Goal: Transaction & Acquisition: Purchase product/service

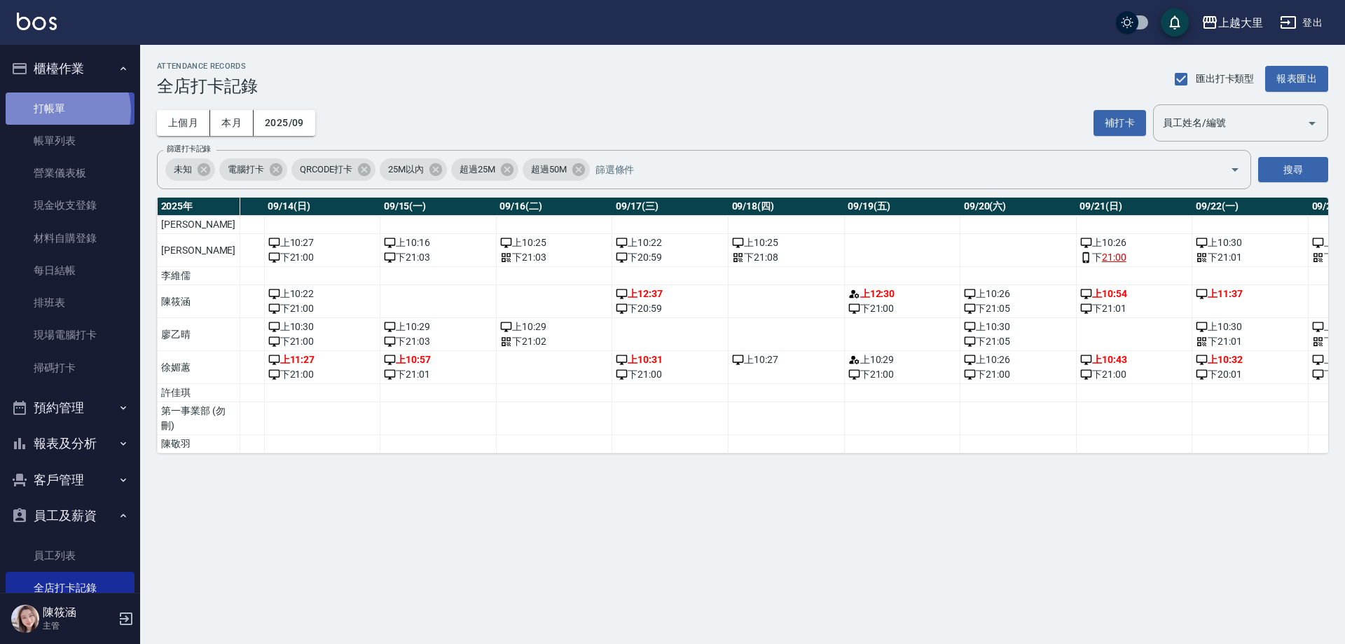
click at [65, 111] on link "打帳單" at bounding box center [70, 108] width 129 height 32
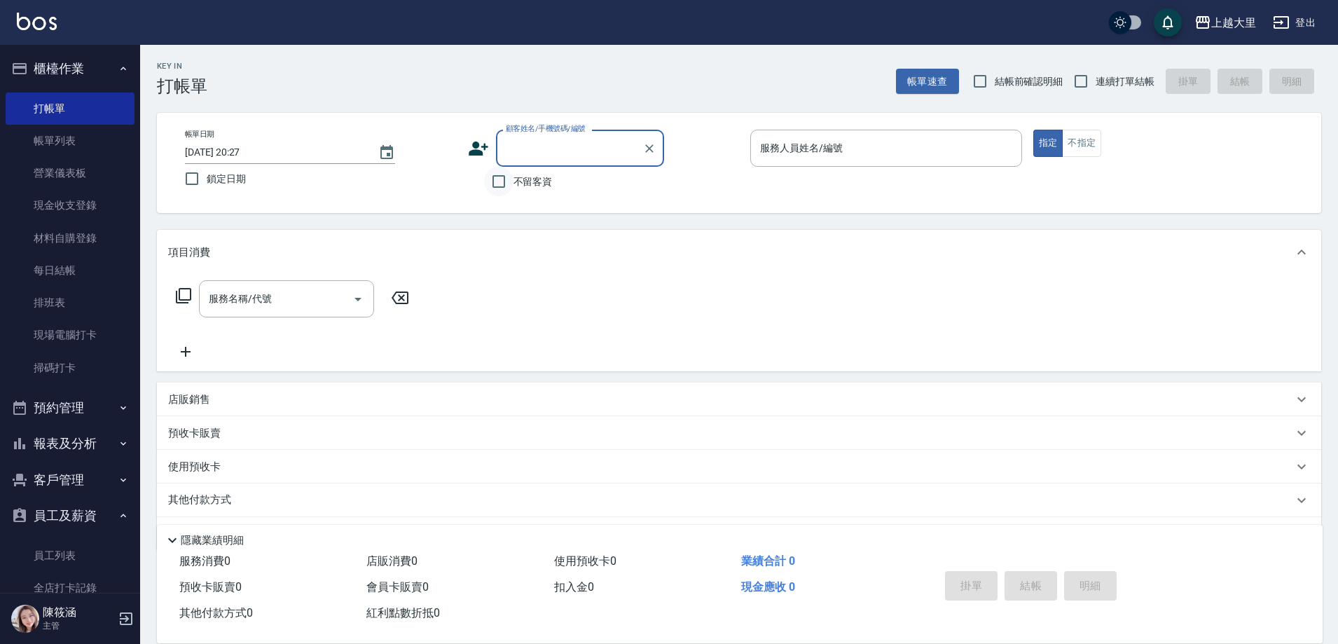
click at [497, 180] on input "不留客資" at bounding box center [498, 181] width 29 height 29
checkbox input "true"
click at [1086, 78] on input "連續打單結帳" at bounding box center [1080, 81] width 29 height 29
checkbox input "true"
click at [836, 155] on input "服務人員姓名/編號" at bounding box center [886, 148] width 259 height 25
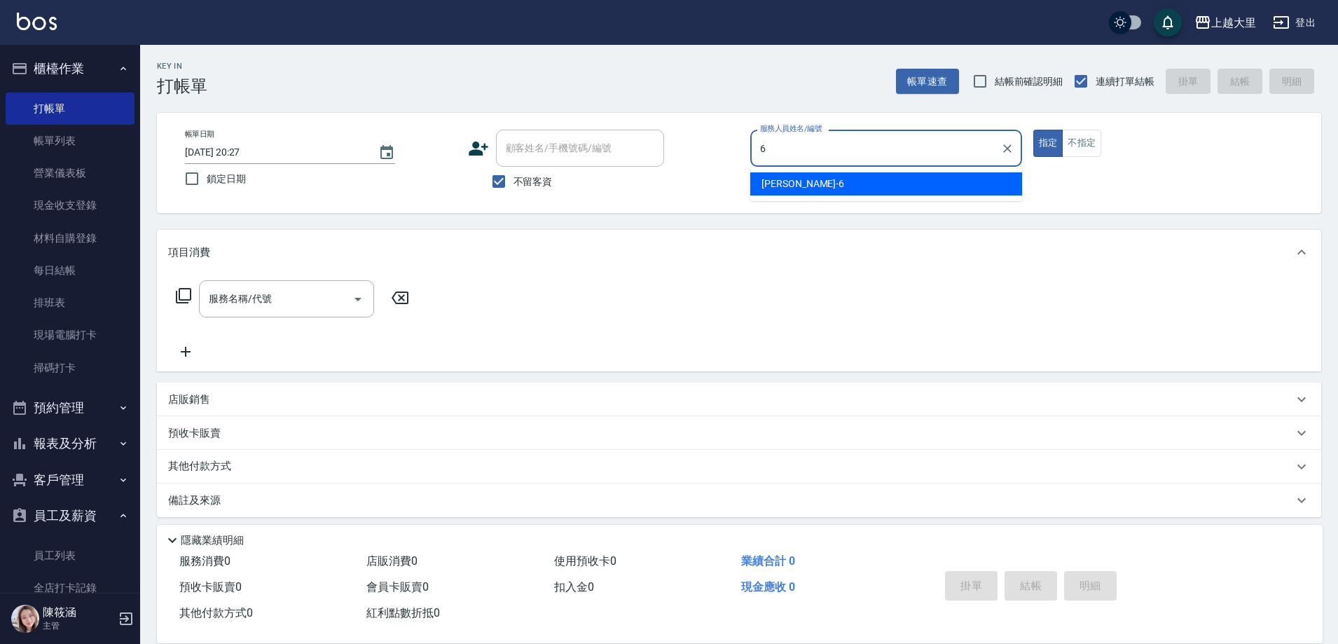
type input "[PERSON_NAME]比-6"
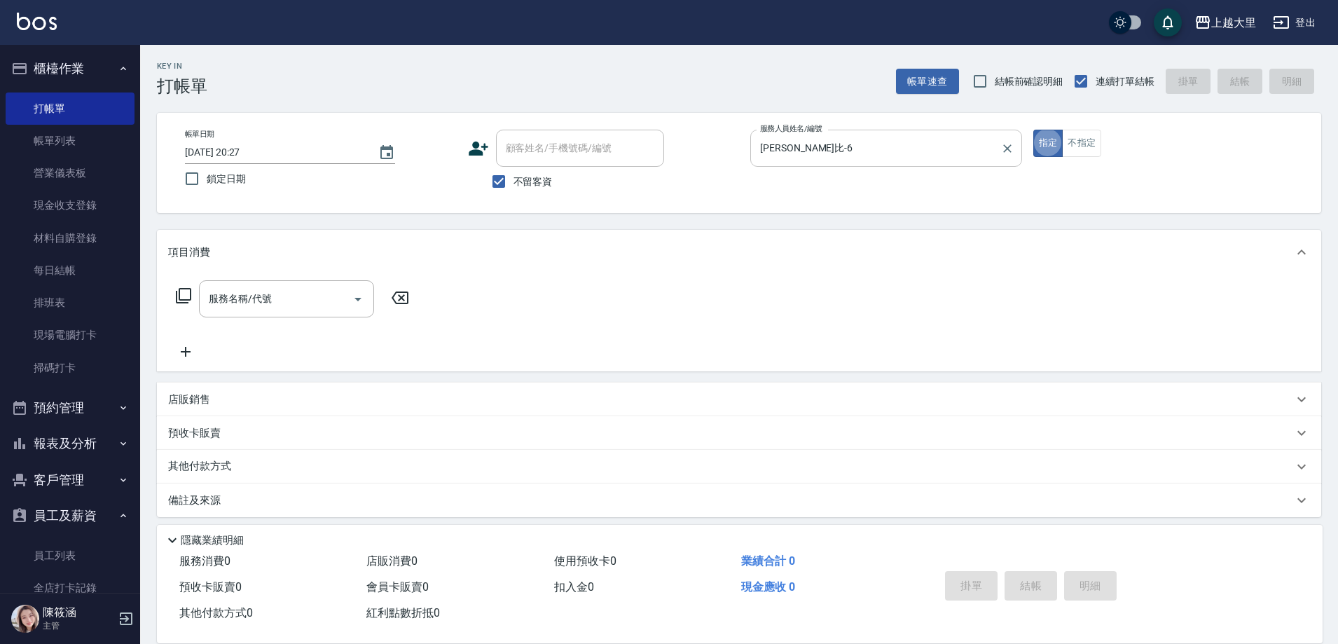
type button "true"
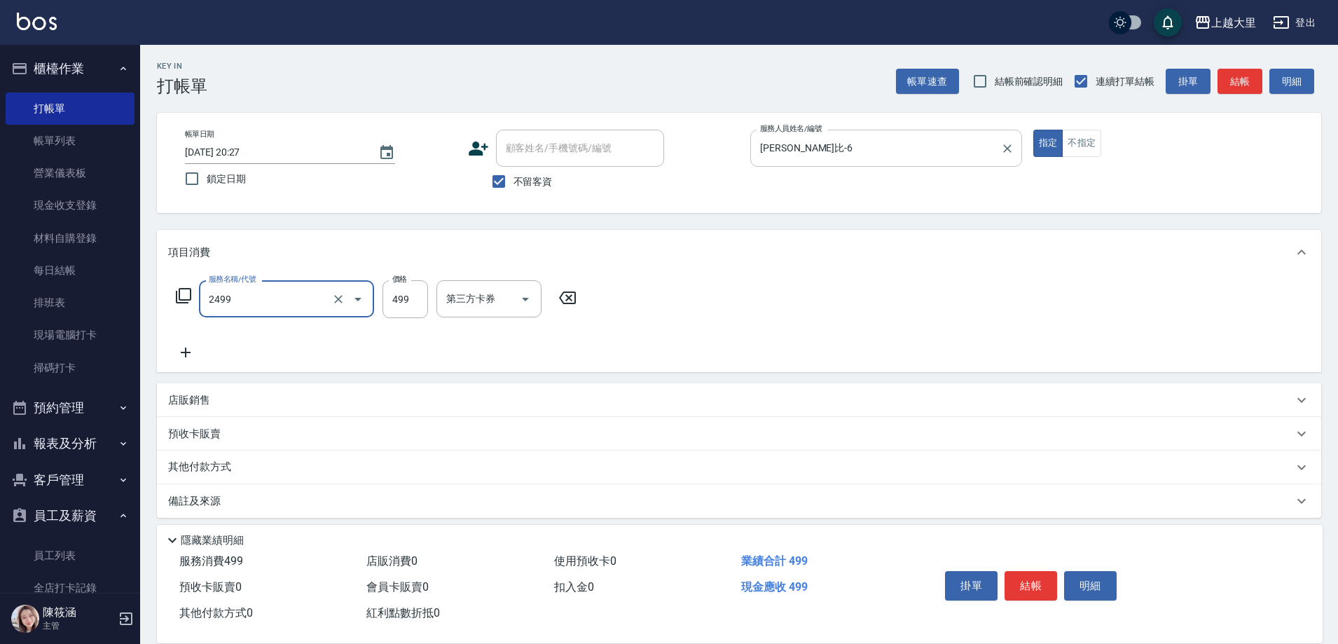
type input "499洗剪(2499)"
type input "500"
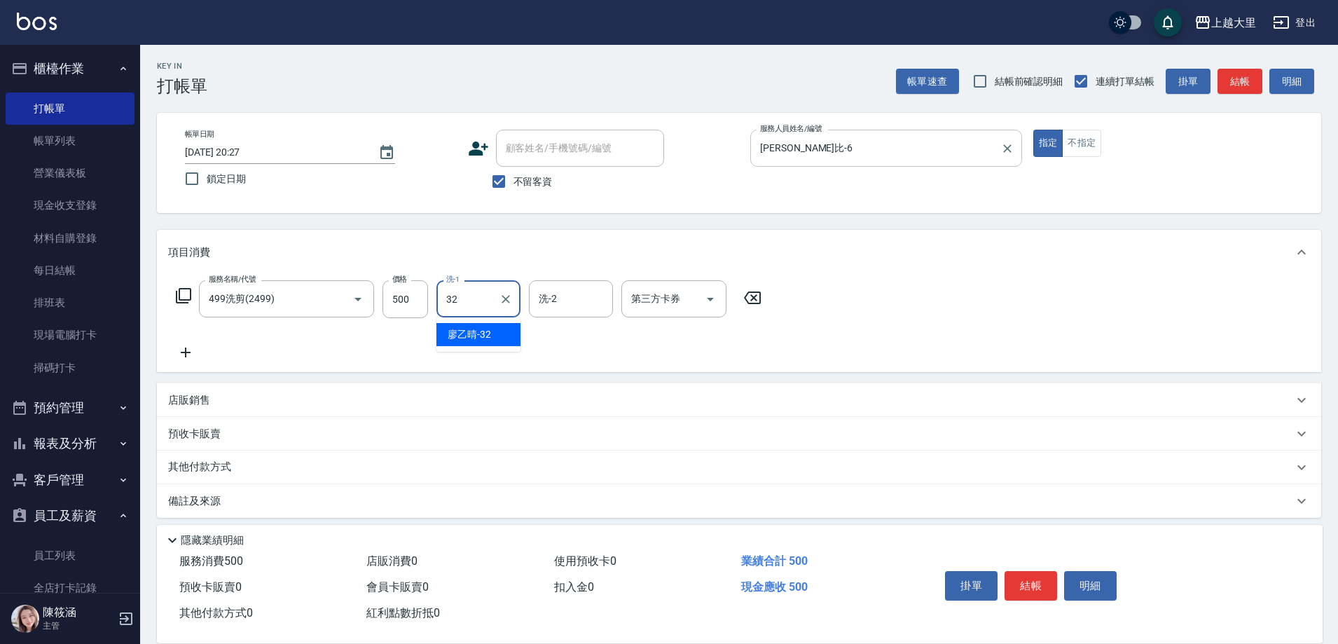
type input "[PERSON_NAME]-32"
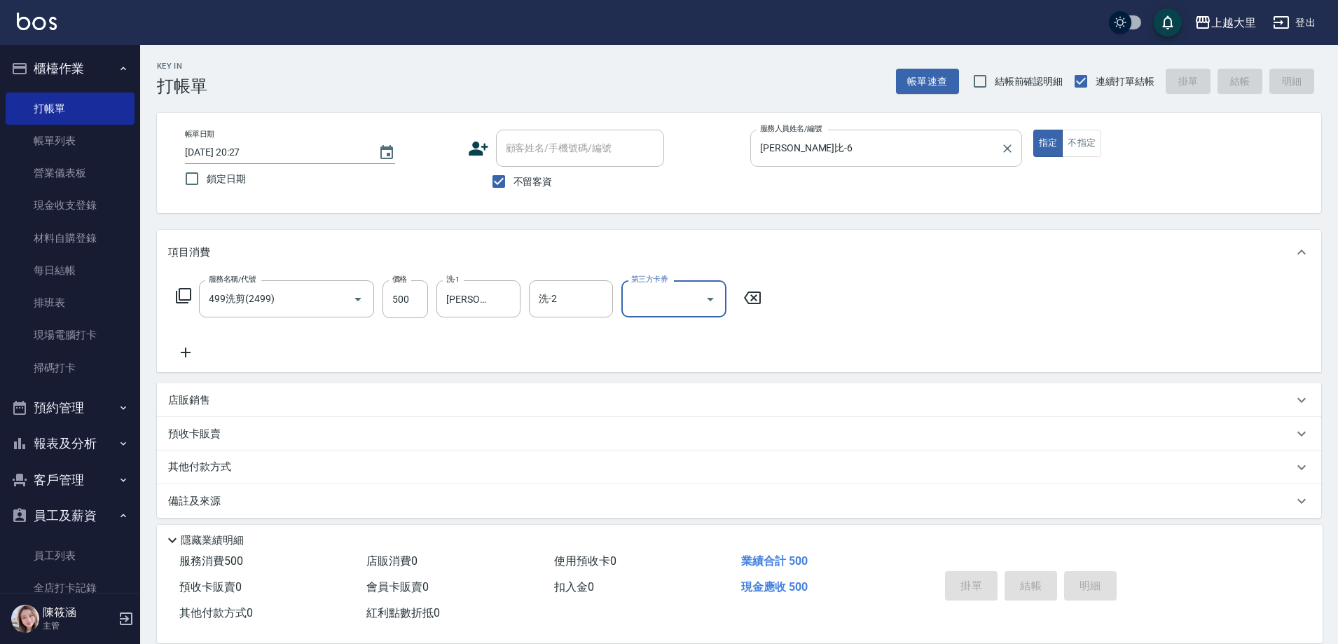
type input "[DATE] 20:29"
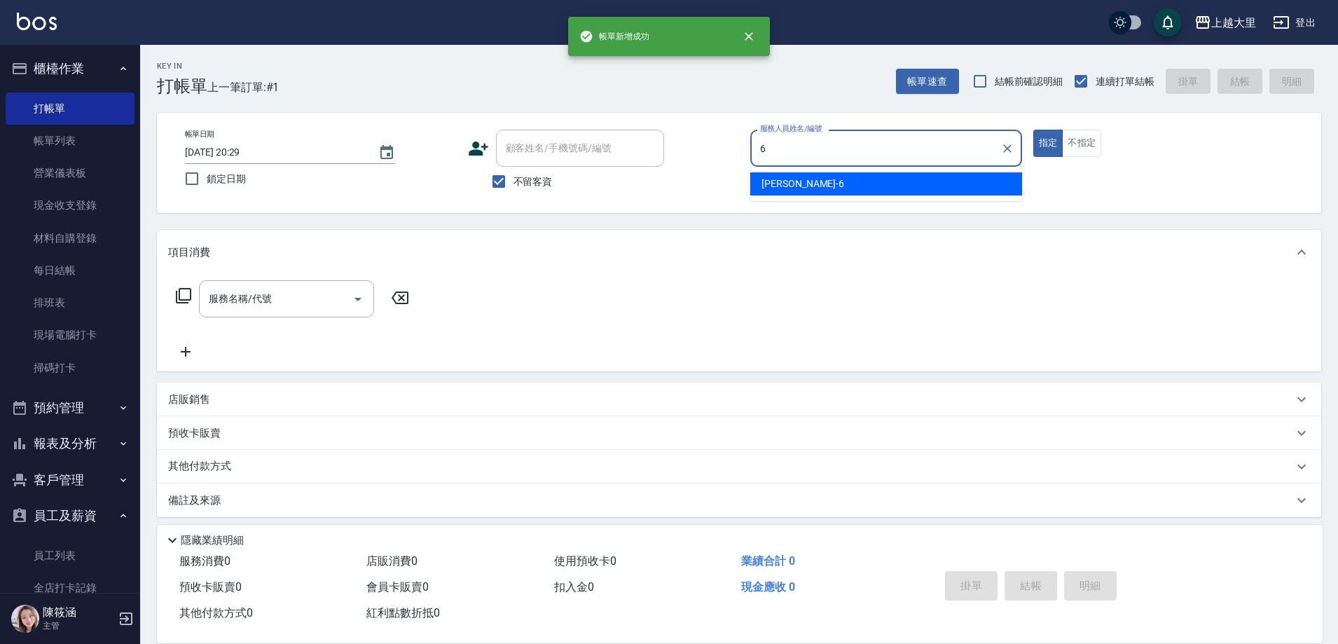
type input "[PERSON_NAME]比-6"
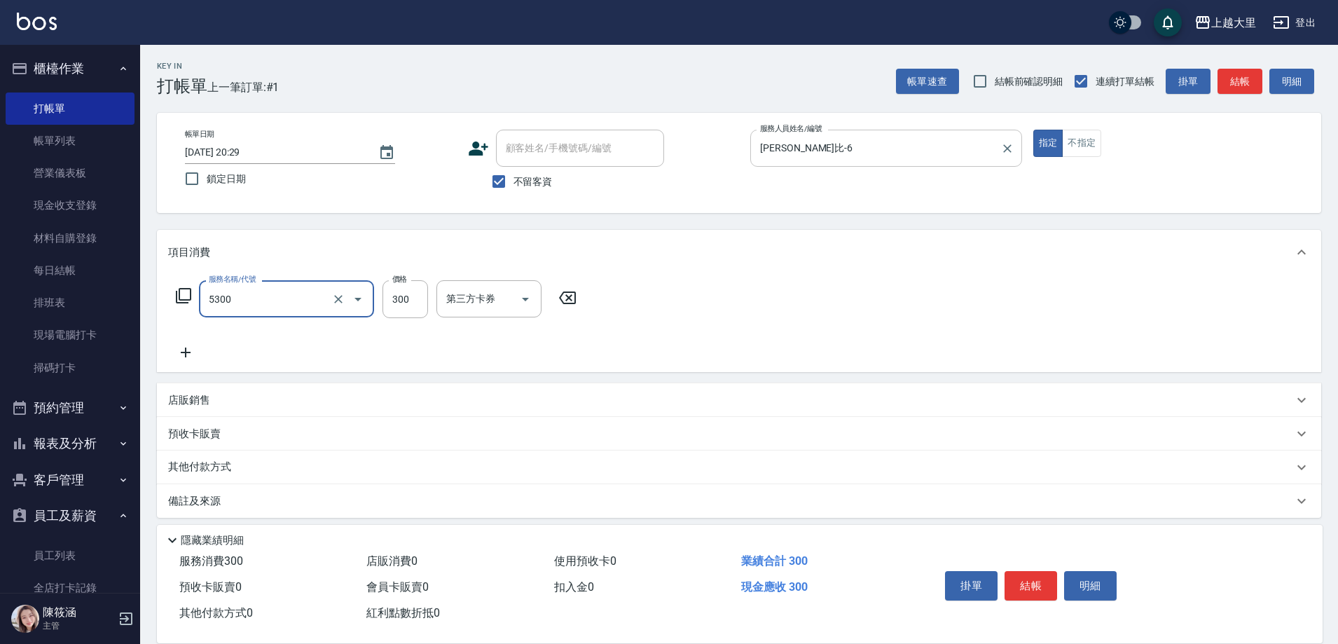
type input "護髮-300(5300)"
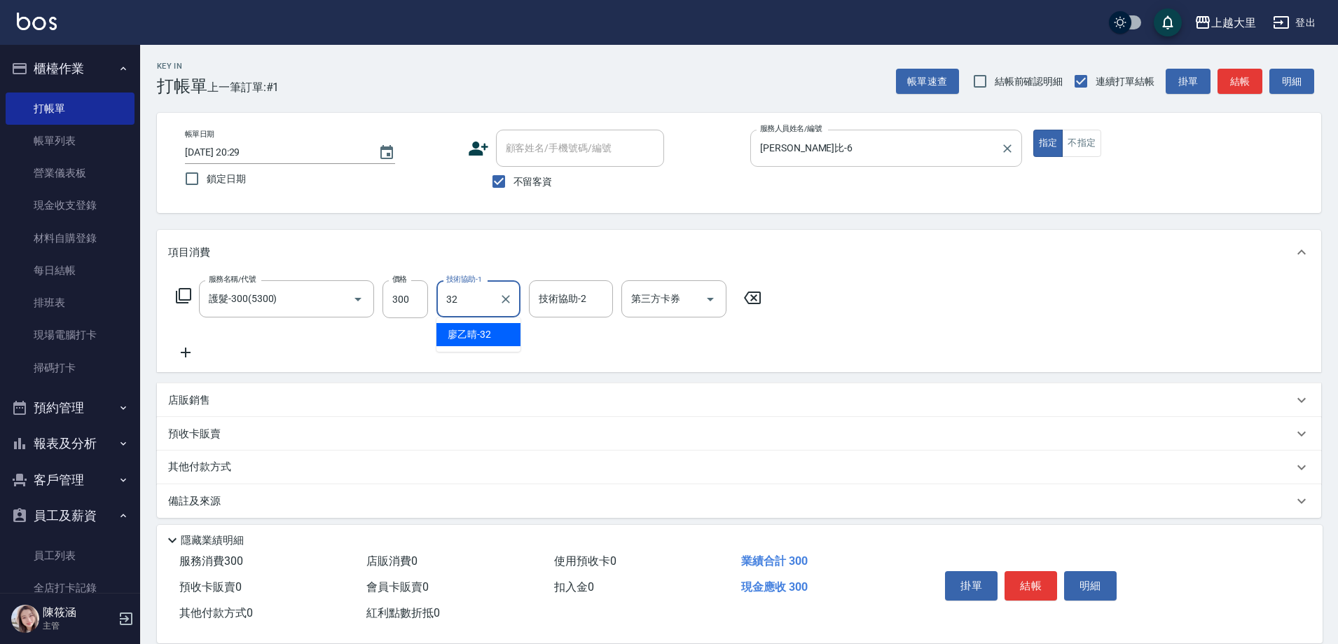
type input "[PERSON_NAME]-32"
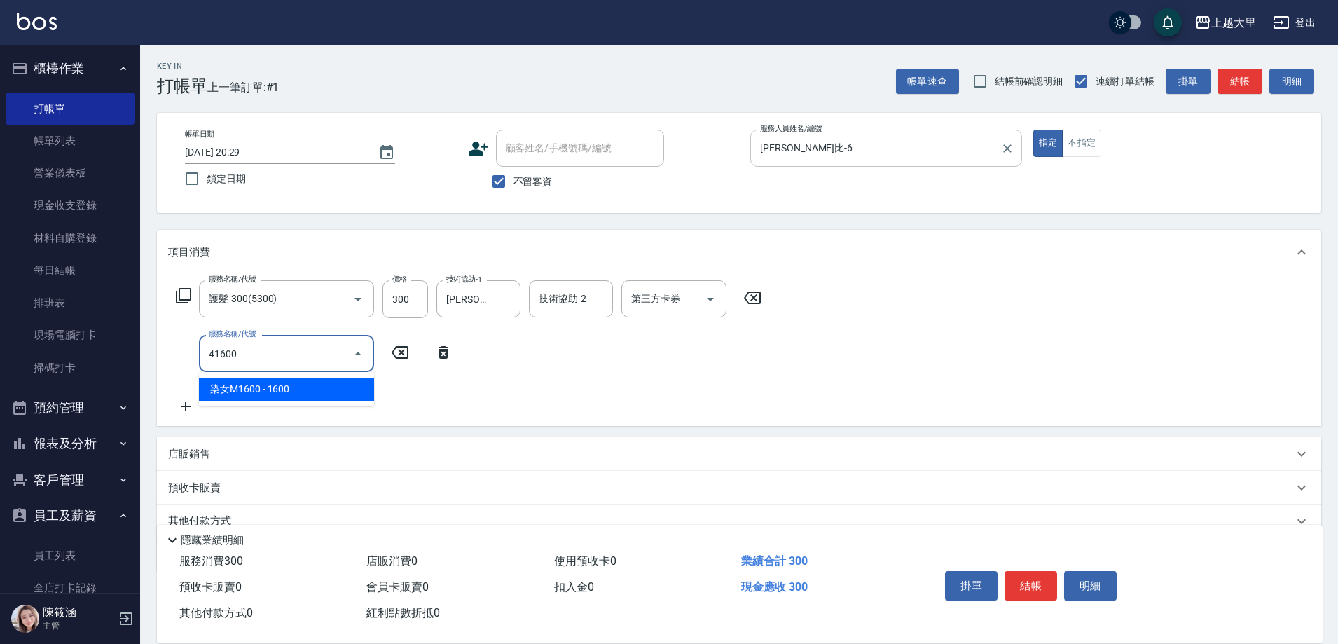
type input "染女M1600(41600)"
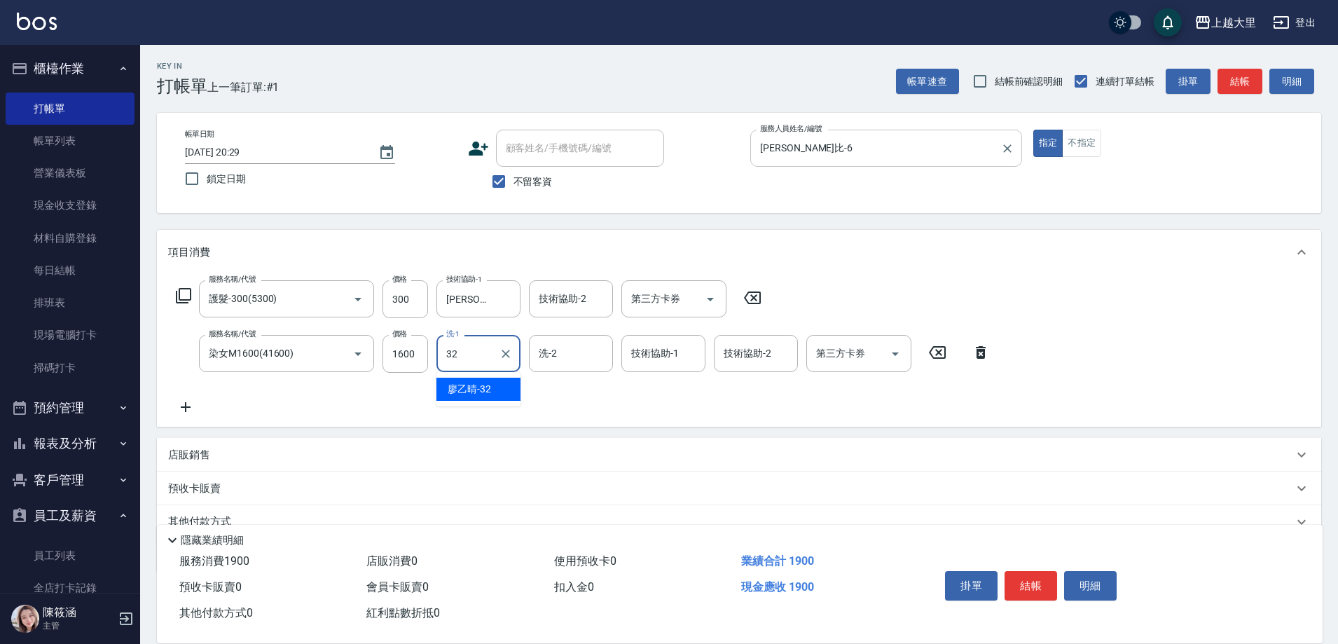
type input "[PERSON_NAME]-32"
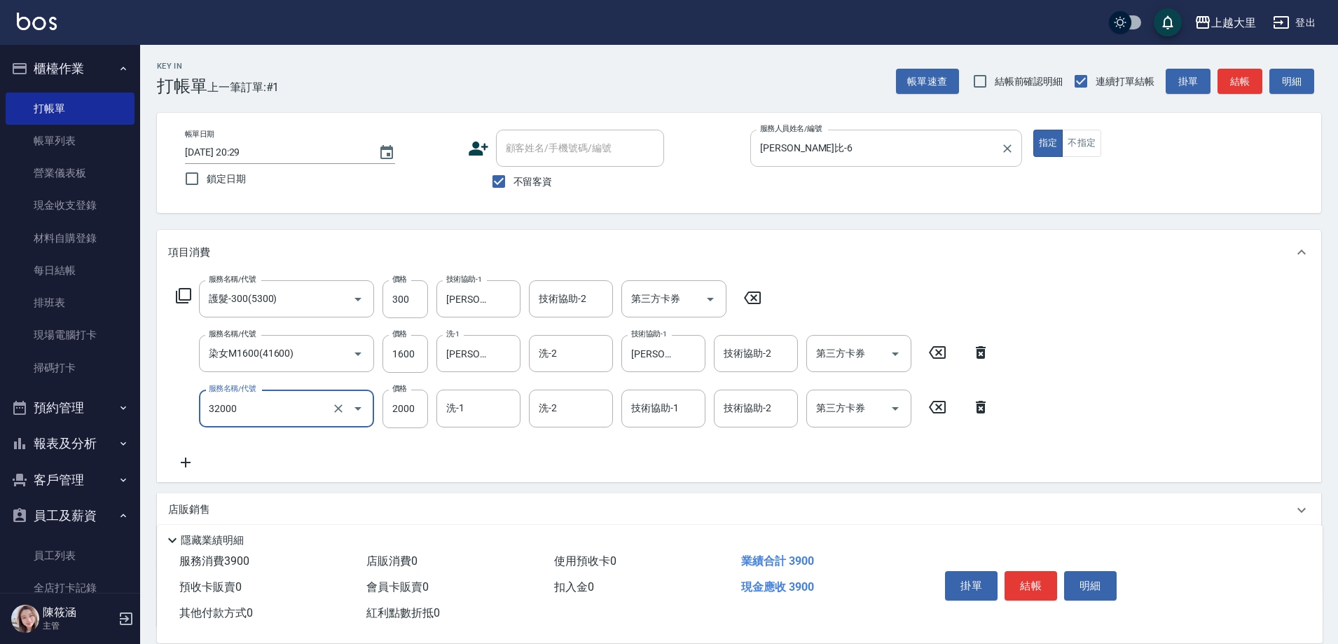
type input "燙髮S(32000)"
type input "2500"
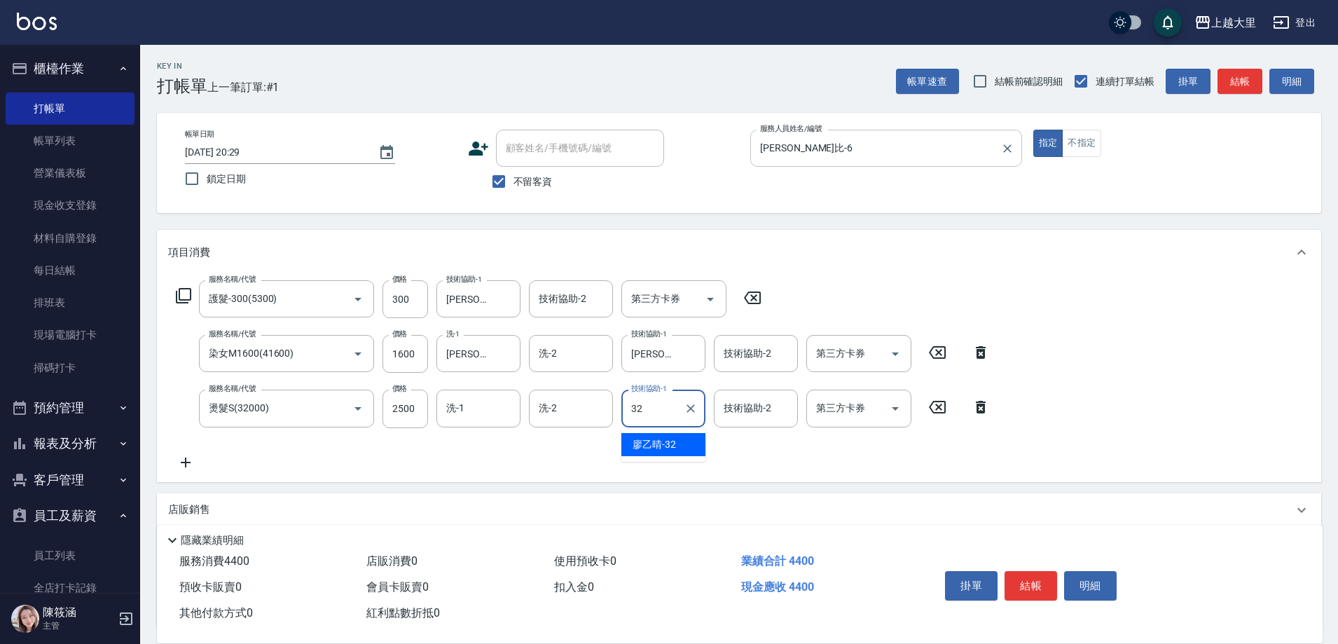
type input "[PERSON_NAME]-32"
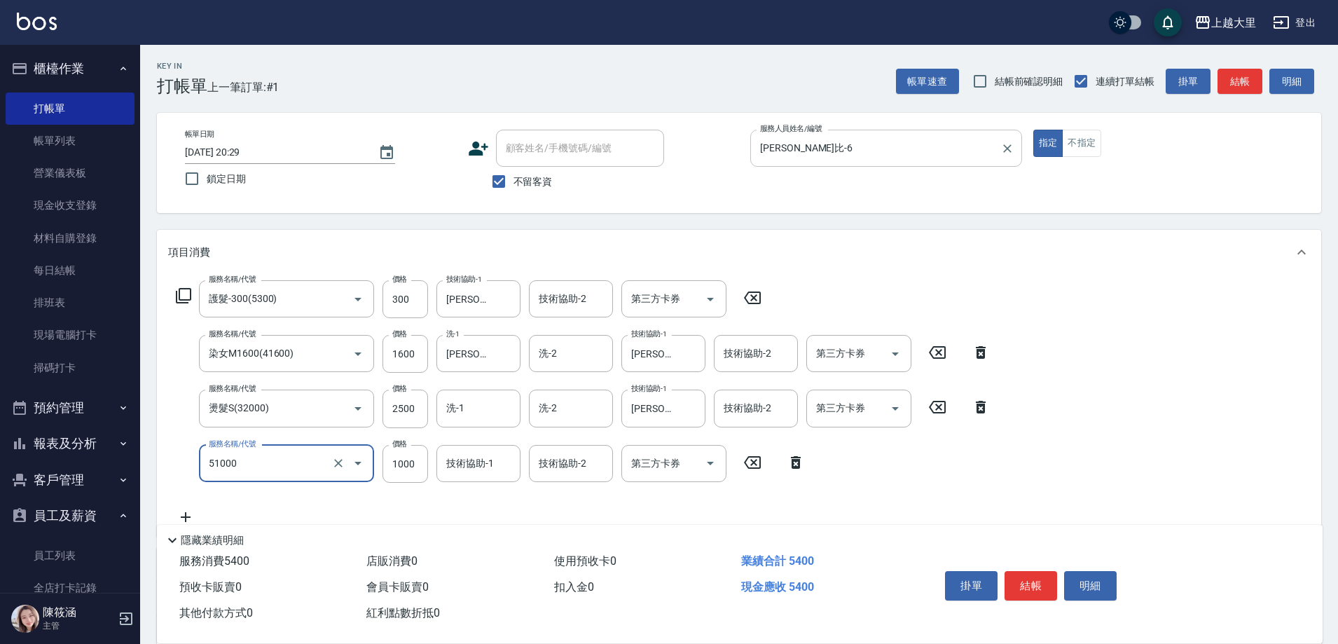
type input "護髮1000(51000)"
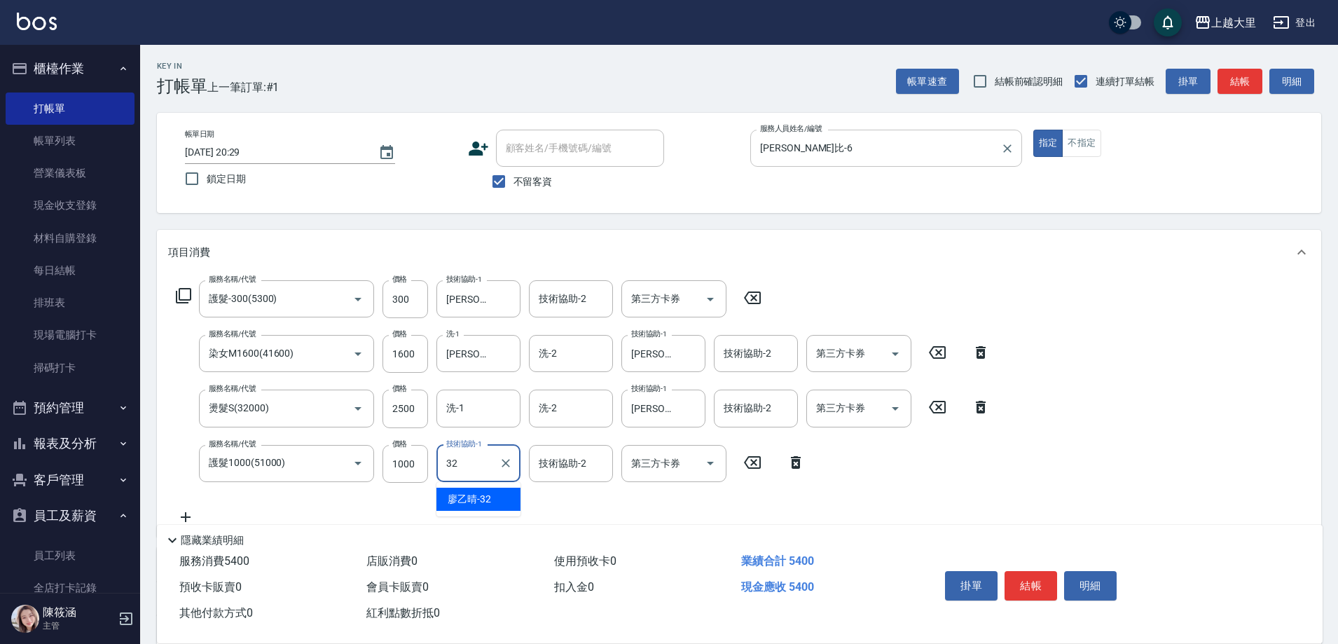
type input "[PERSON_NAME]-32"
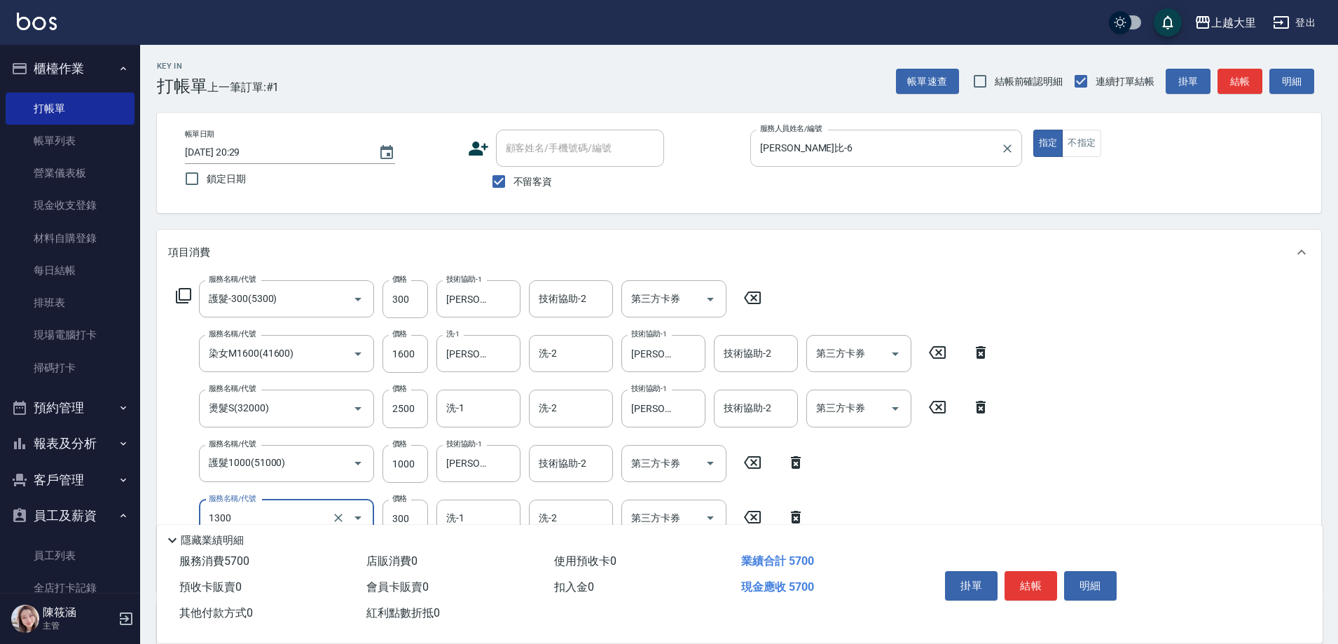
type input "健康洗髮(1300)"
type input "[PERSON_NAME]-32"
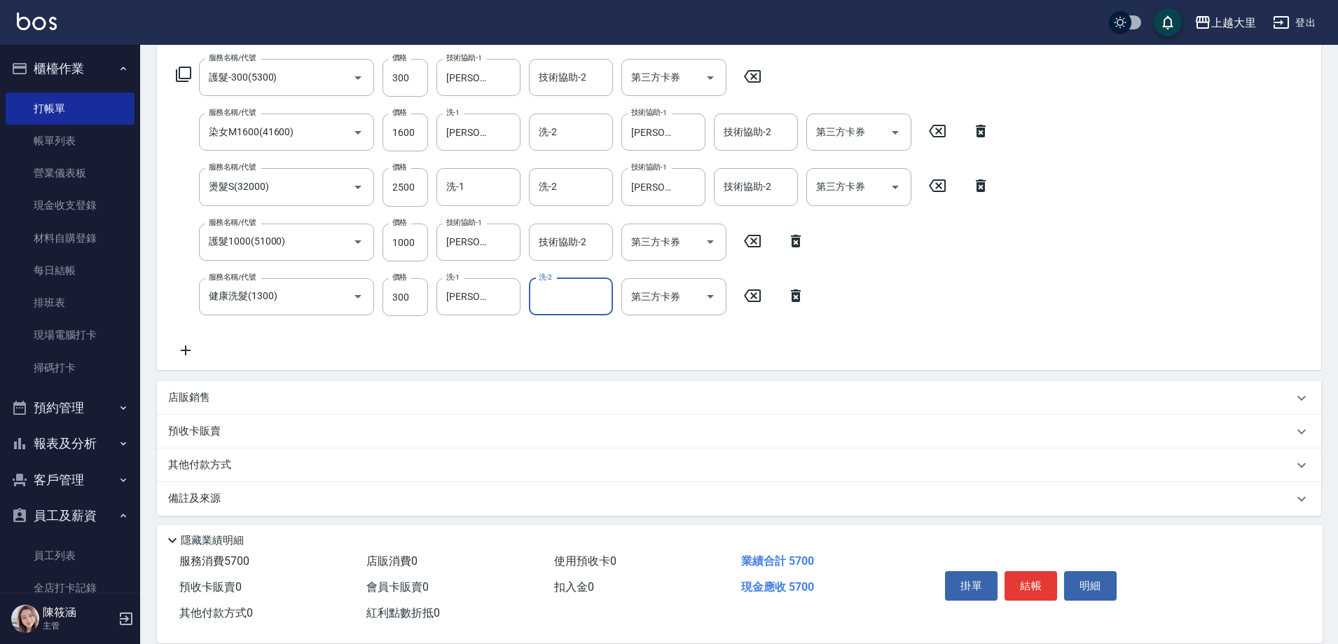
scroll to position [228, 0]
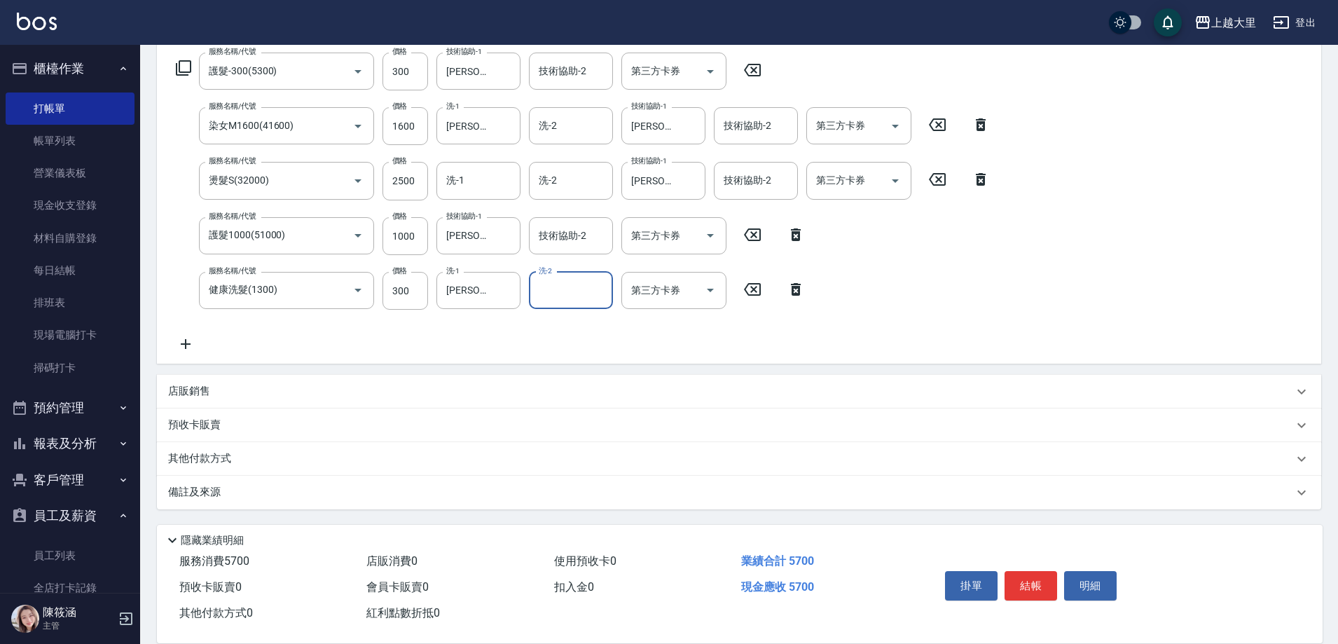
click at [195, 460] on p "其他付款方式" at bounding box center [203, 458] width 70 height 15
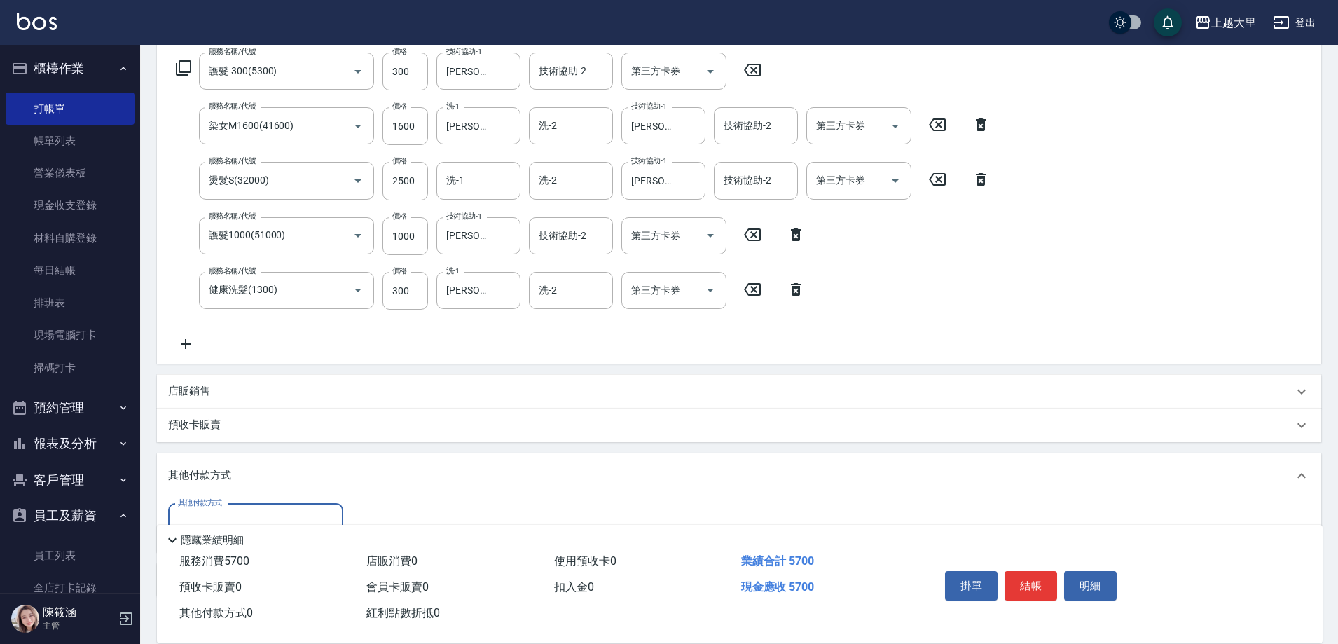
scroll to position [315, 0]
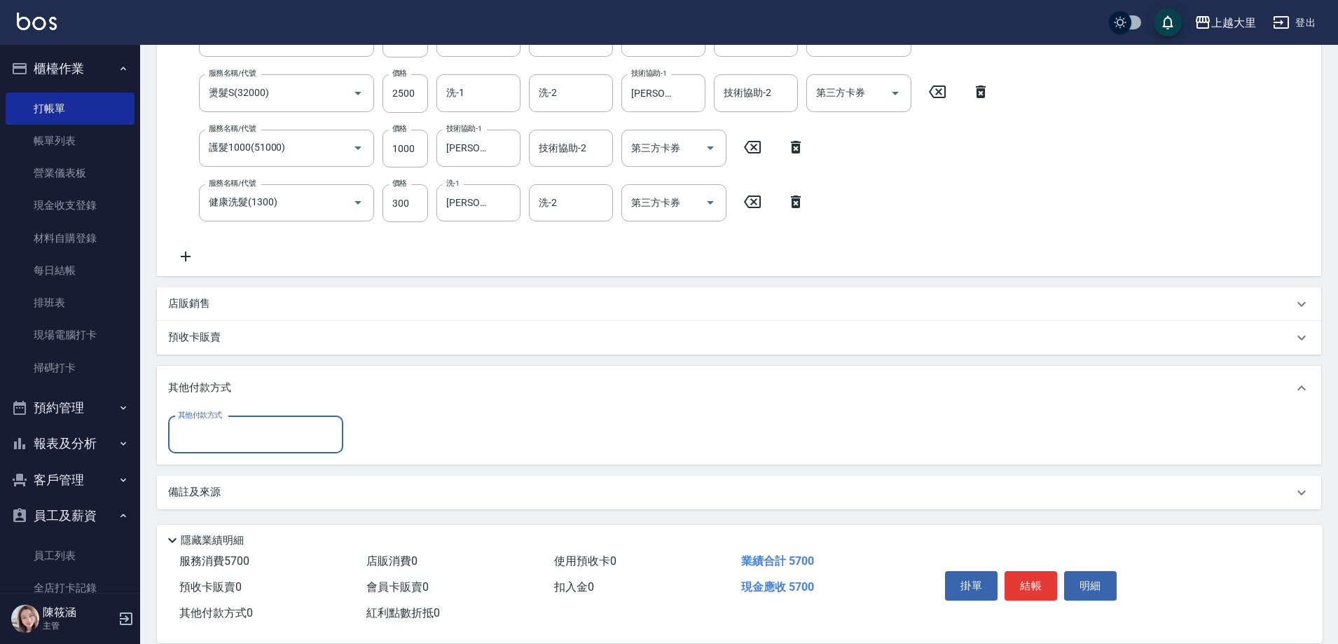
click at [249, 427] on input "其他付款方式" at bounding box center [255, 434] width 163 height 25
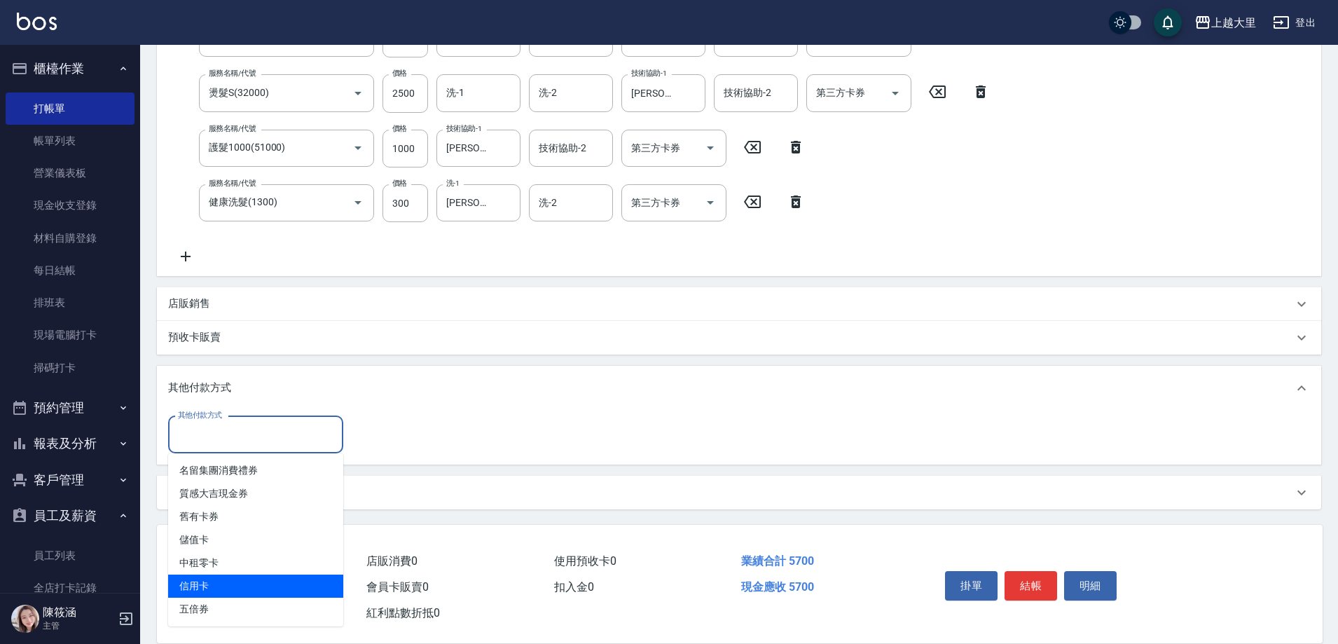
click at [235, 588] on span "信用卡" at bounding box center [255, 585] width 175 height 23
type input "信用卡"
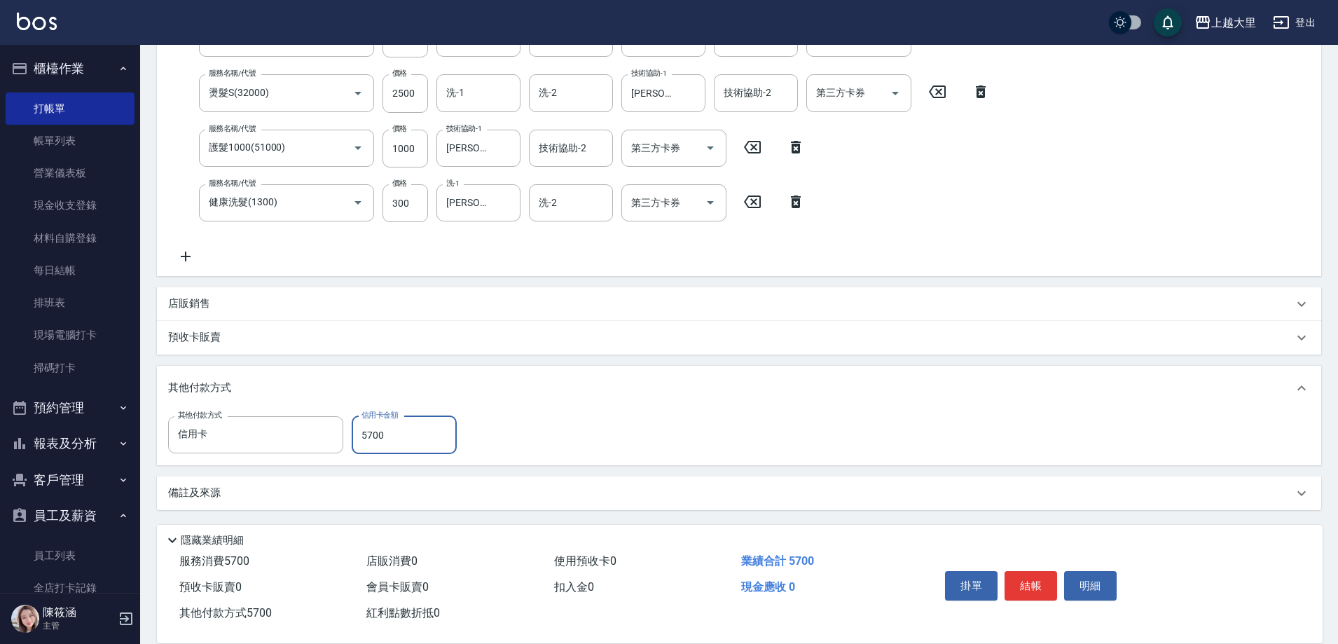
type input "5700"
click at [1035, 577] on button "結帳" at bounding box center [1031, 585] width 53 height 29
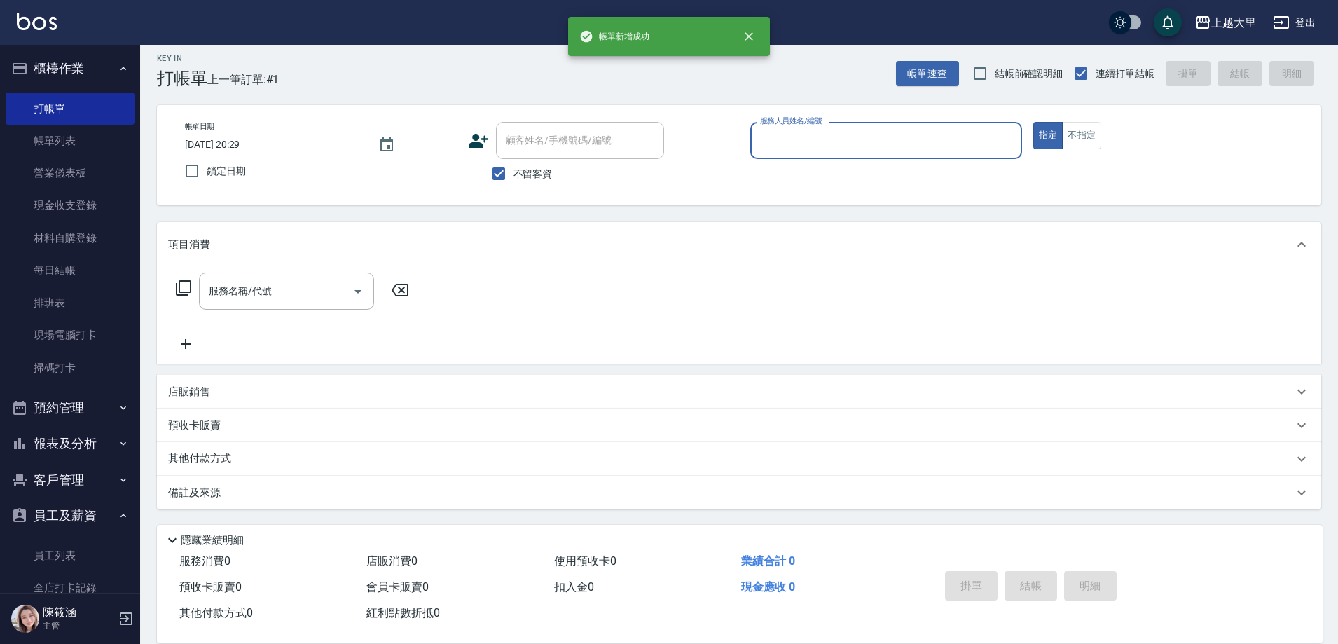
scroll to position [8, 0]
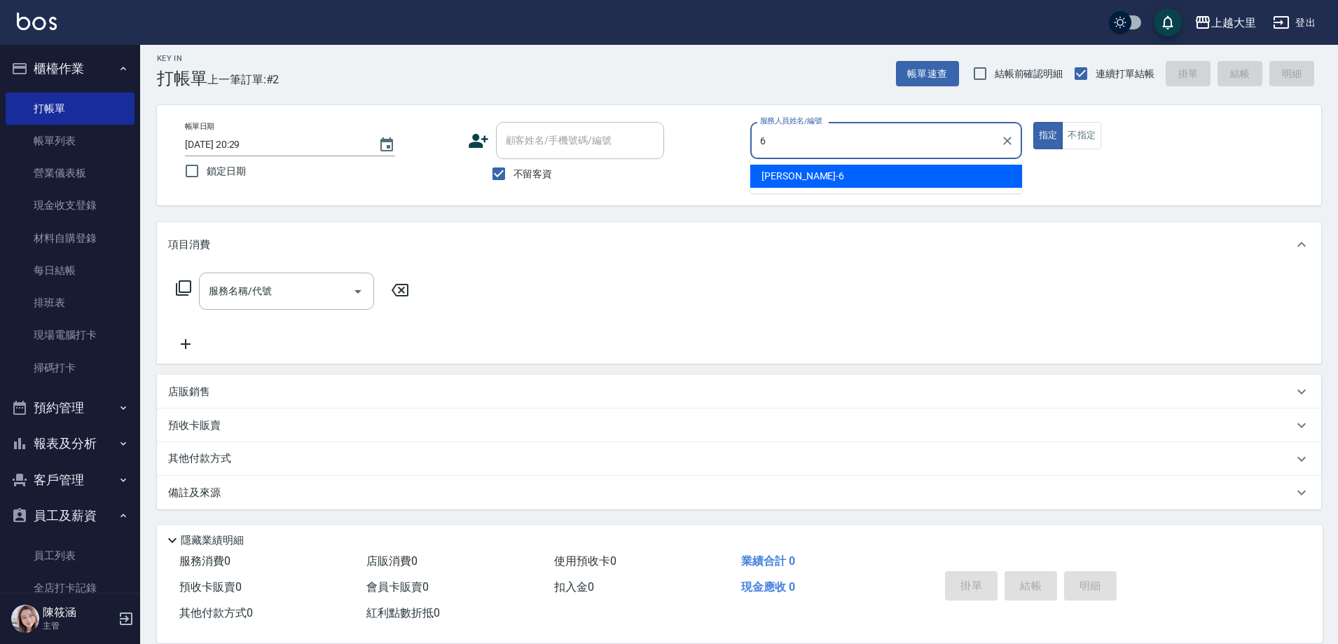
type input "[PERSON_NAME]比-6"
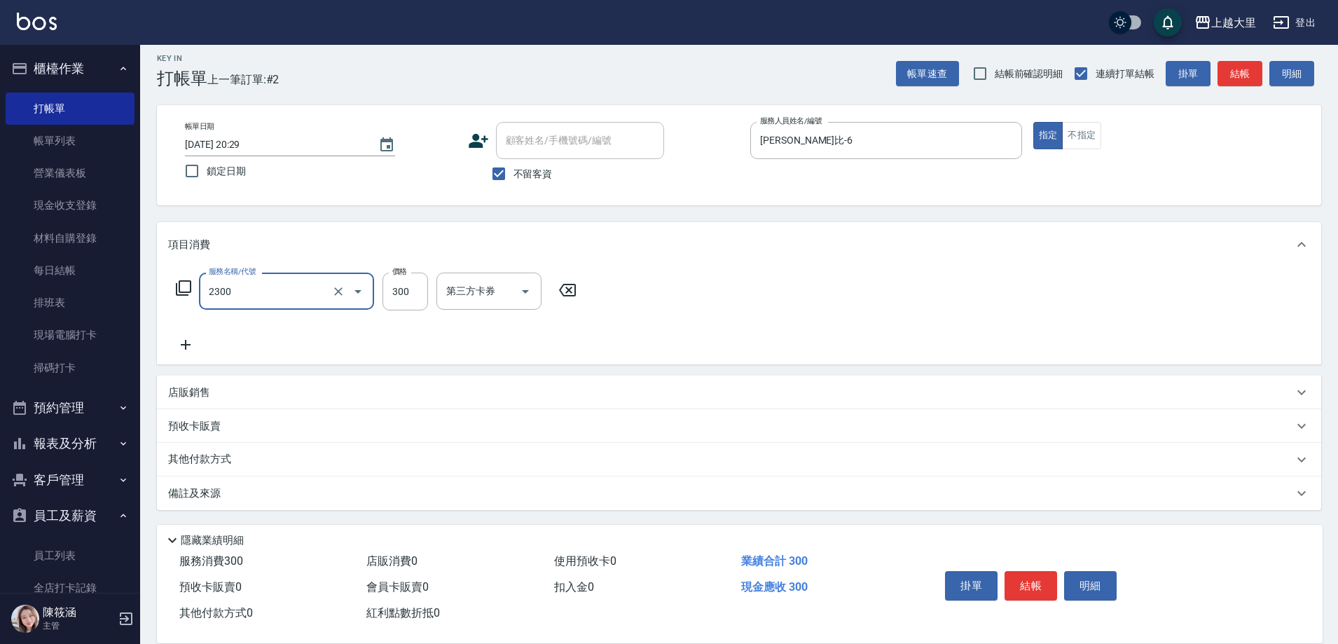
type input "剪髮300(2300)"
type input "500"
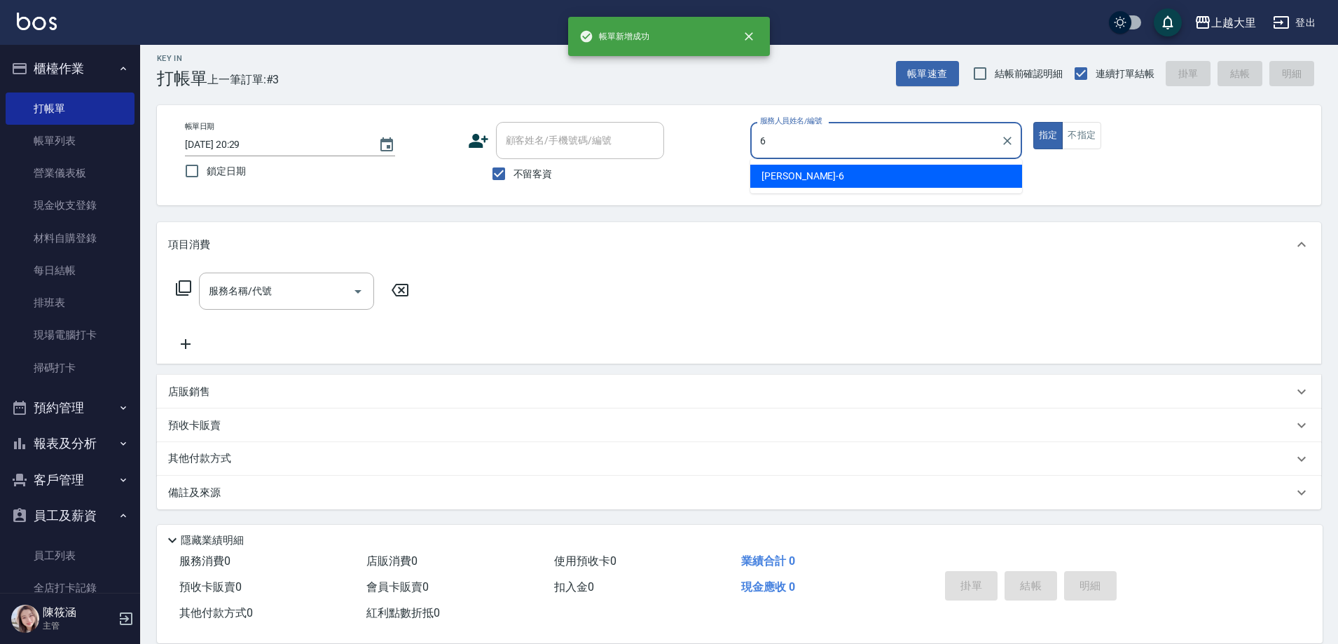
type input "[PERSON_NAME]比-6"
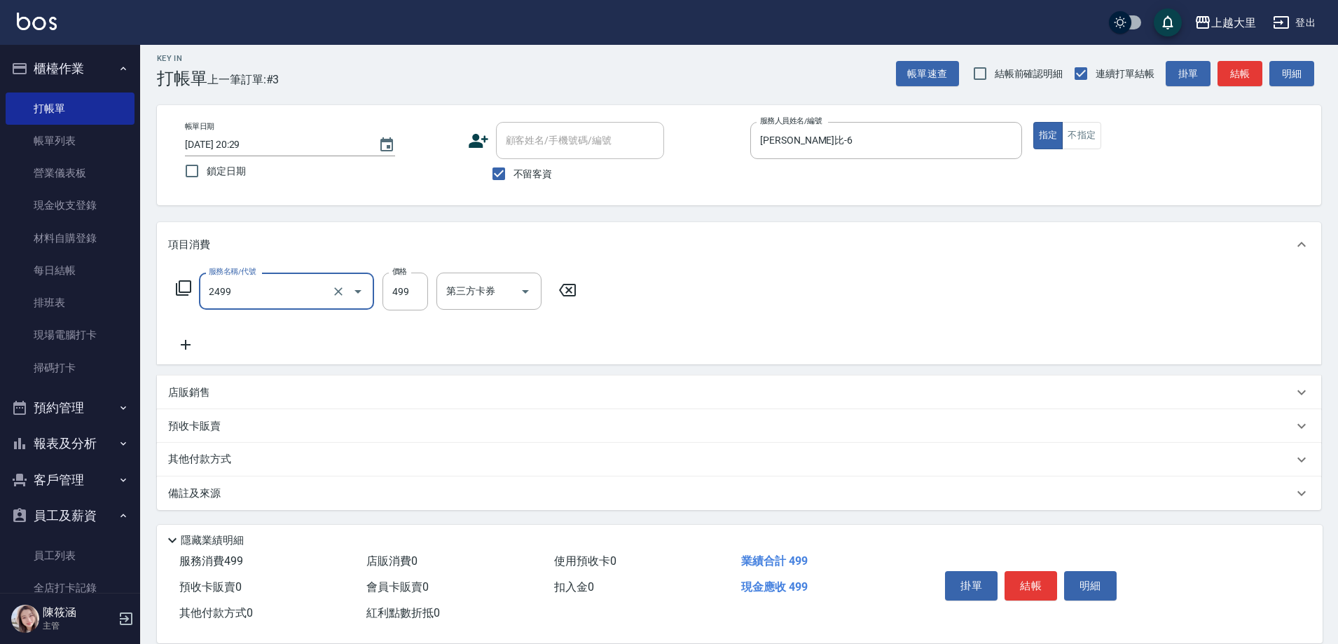
type input "499洗剪(2499)"
type input "500"
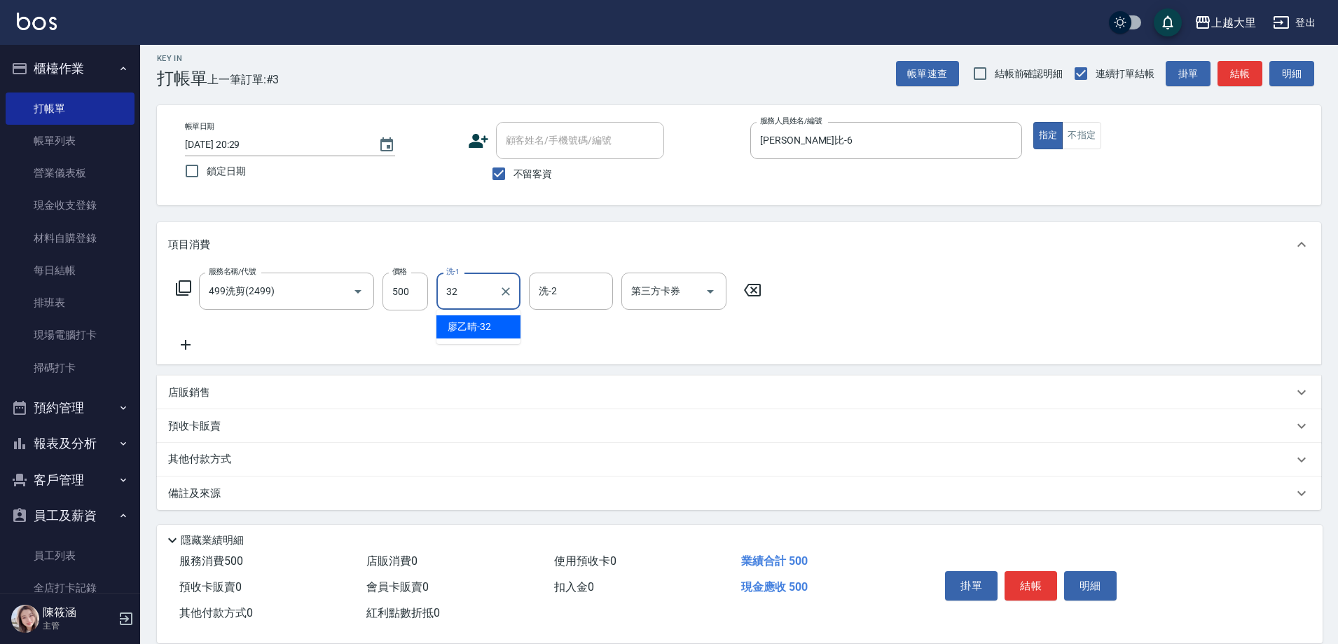
type input "[PERSON_NAME]-32"
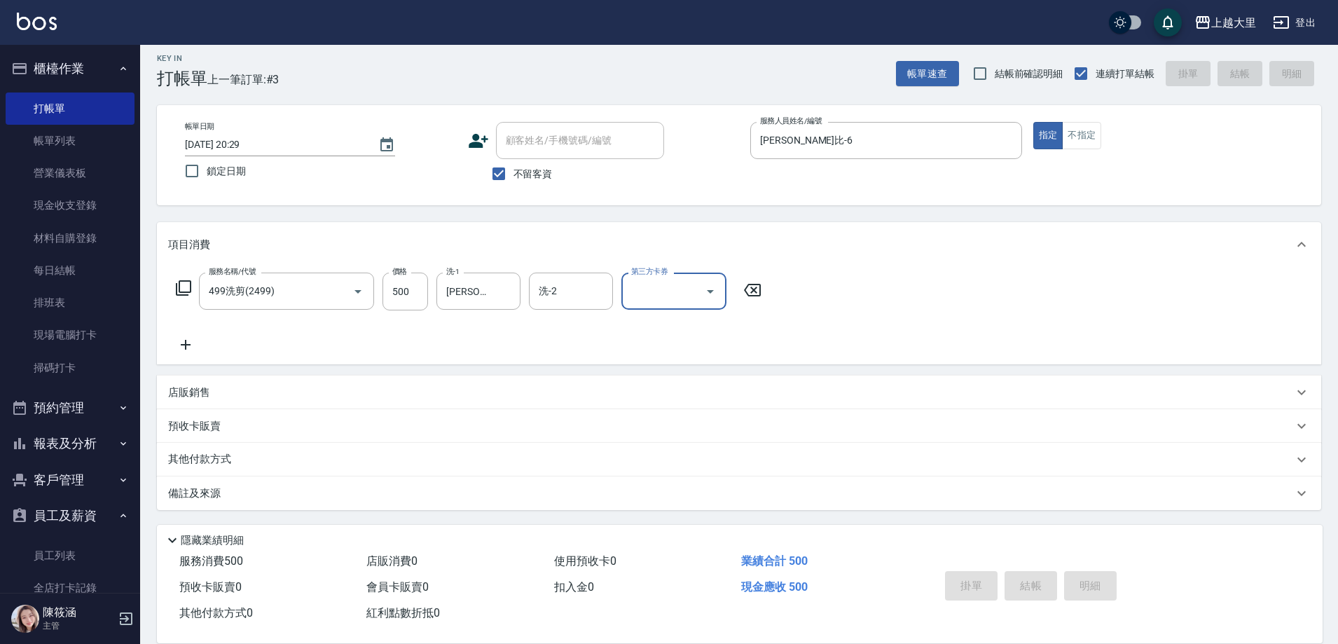
type input "[DATE] 20:30"
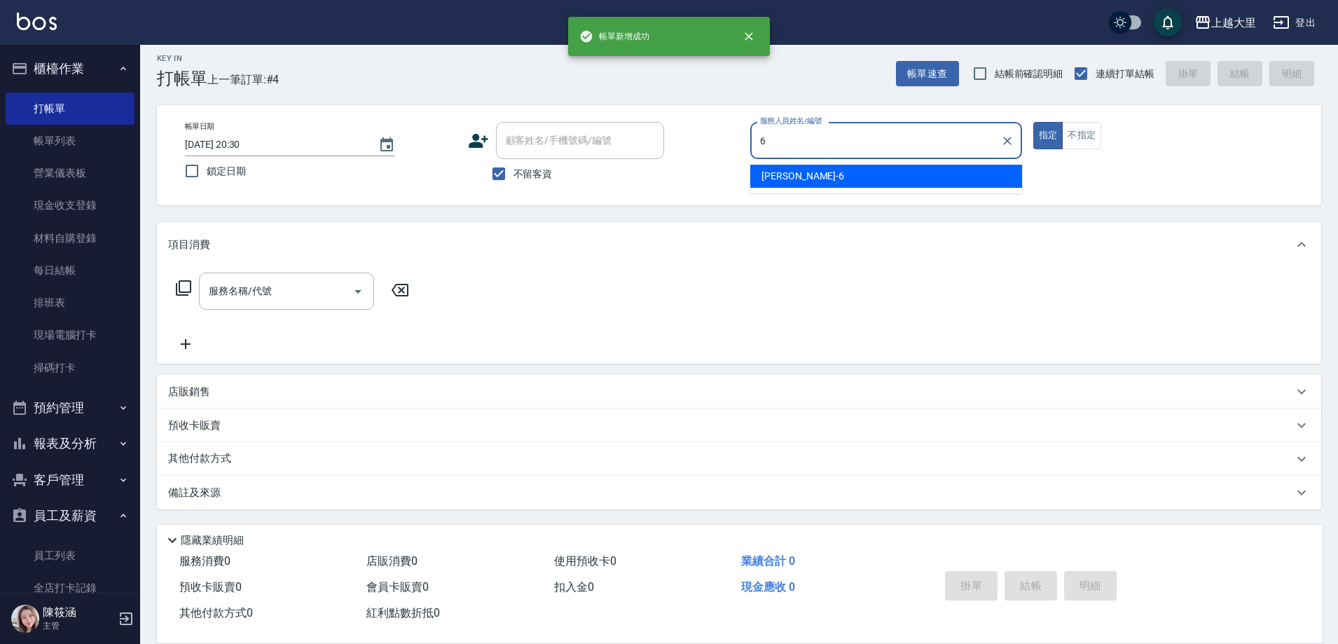
type input "[PERSON_NAME]比-6"
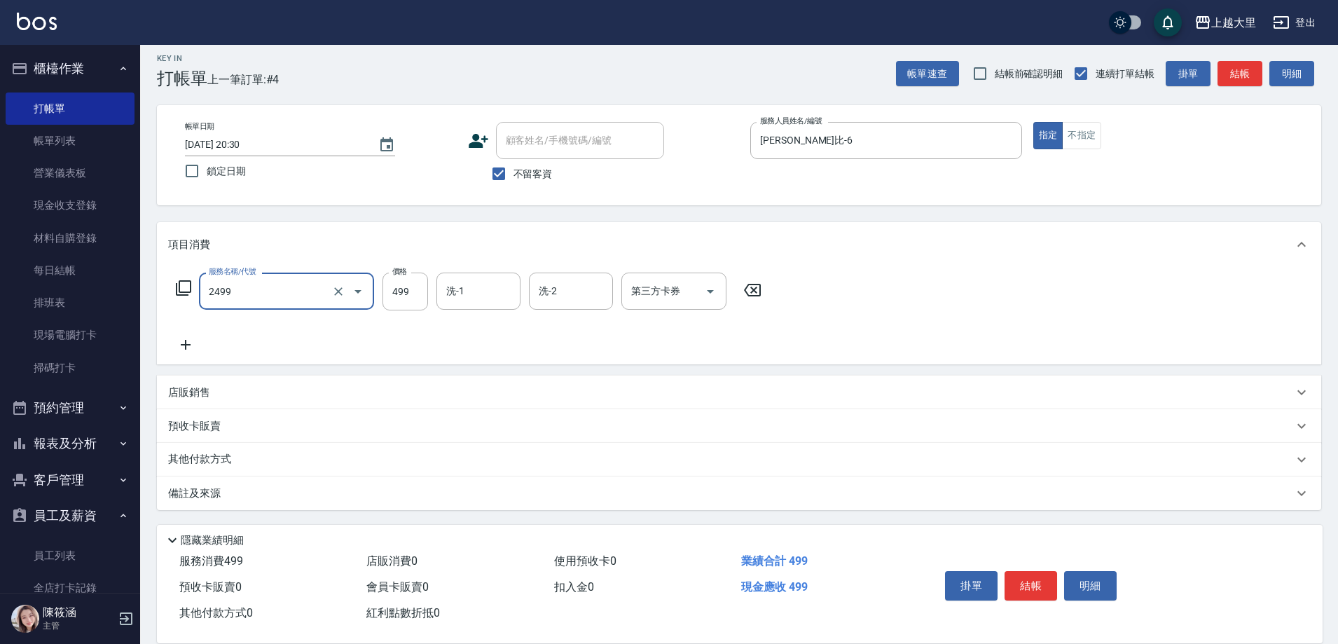
type input "499洗剪(2499)"
type input "500"
type input "3"
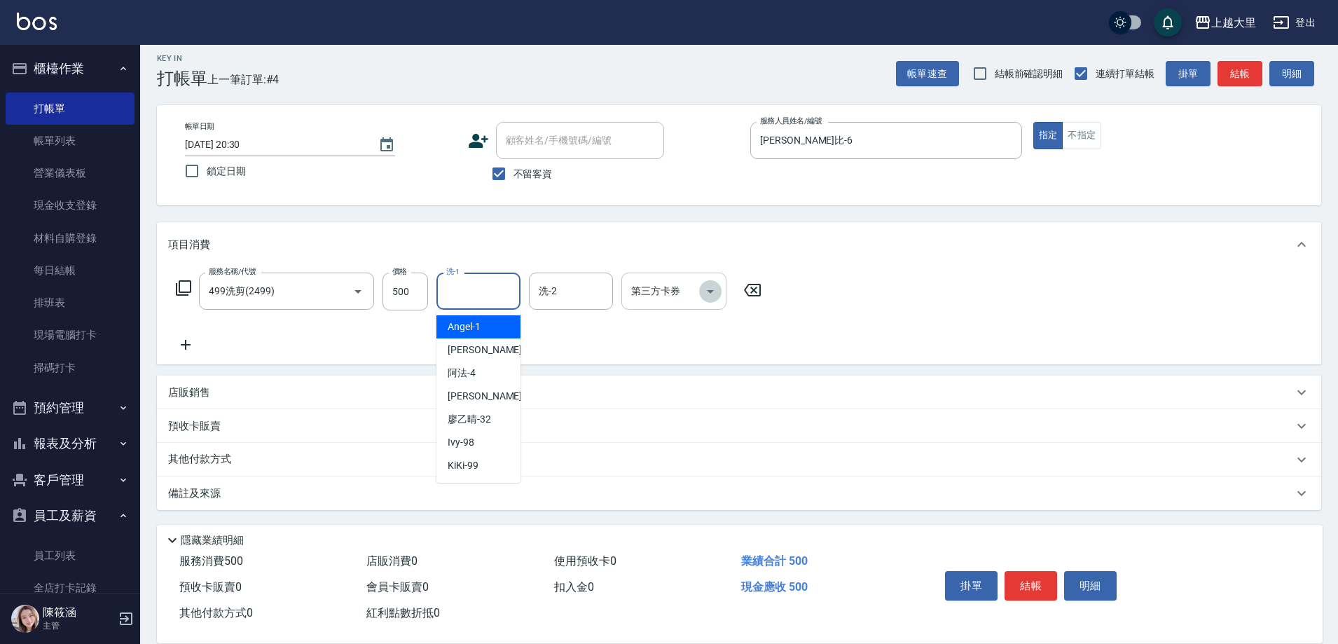
click at [717, 291] on icon "Open" at bounding box center [710, 291] width 17 height 17
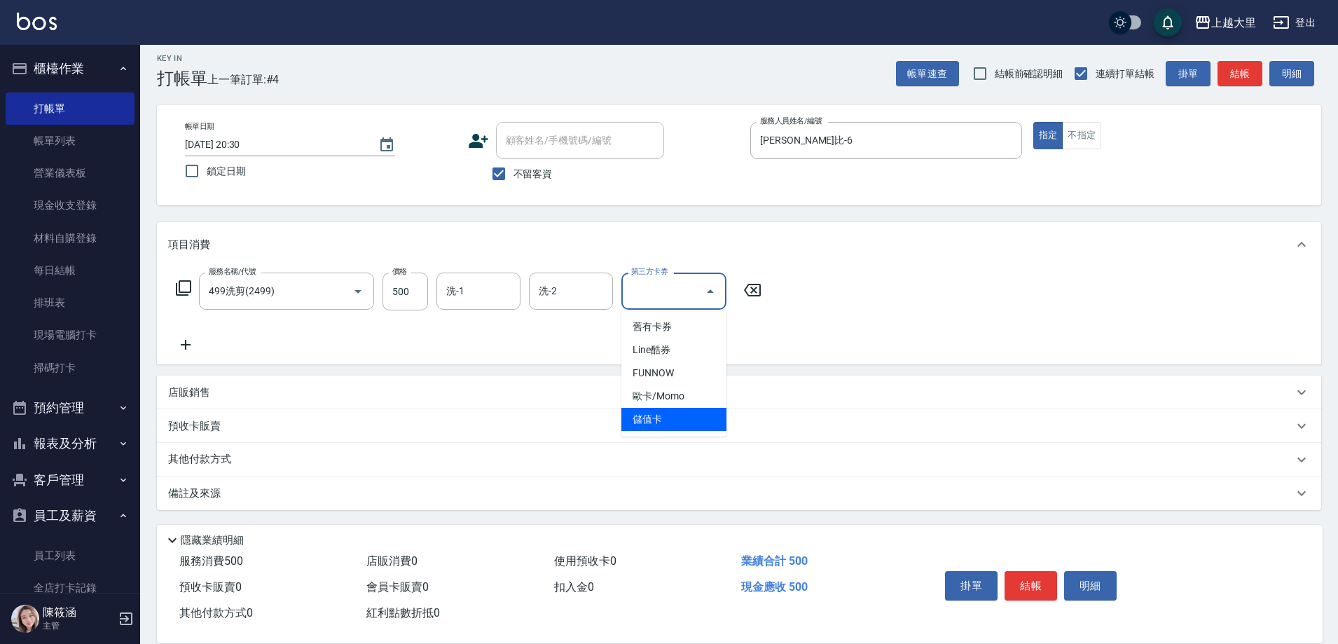
click at [678, 423] on span "儲值卡" at bounding box center [673, 419] width 105 height 23
type input "儲值卡"
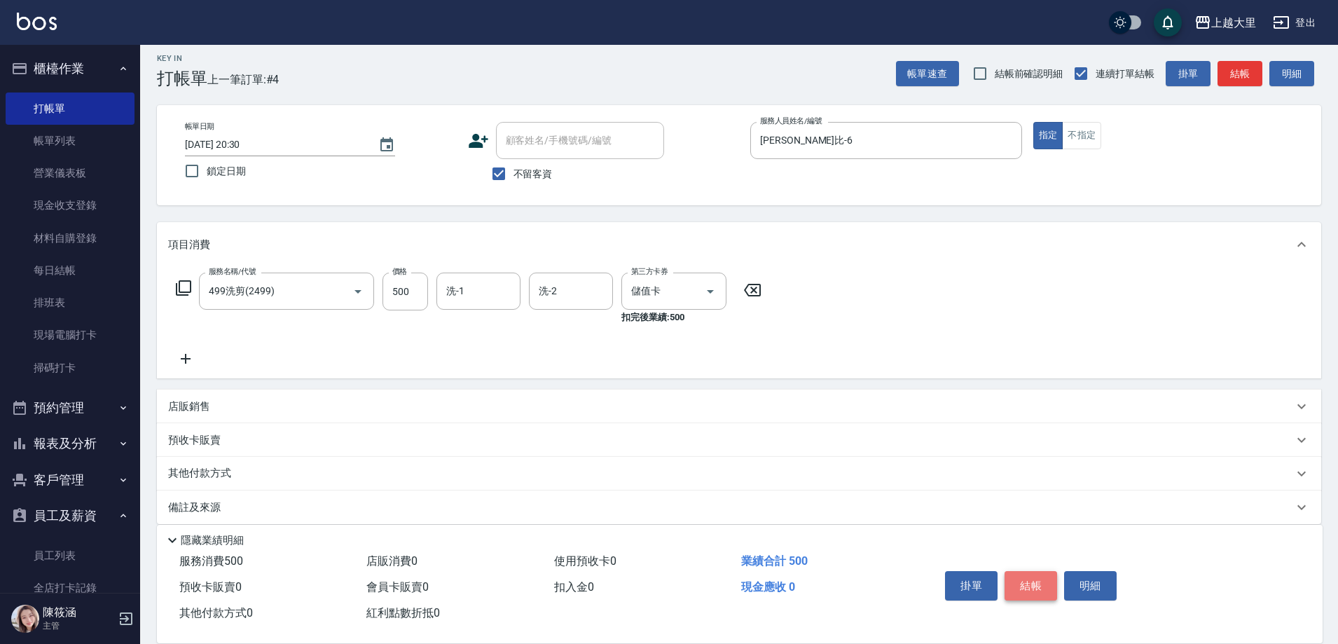
click at [1037, 580] on button "結帳" at bounding box center [1031, 585] width 53 height 29
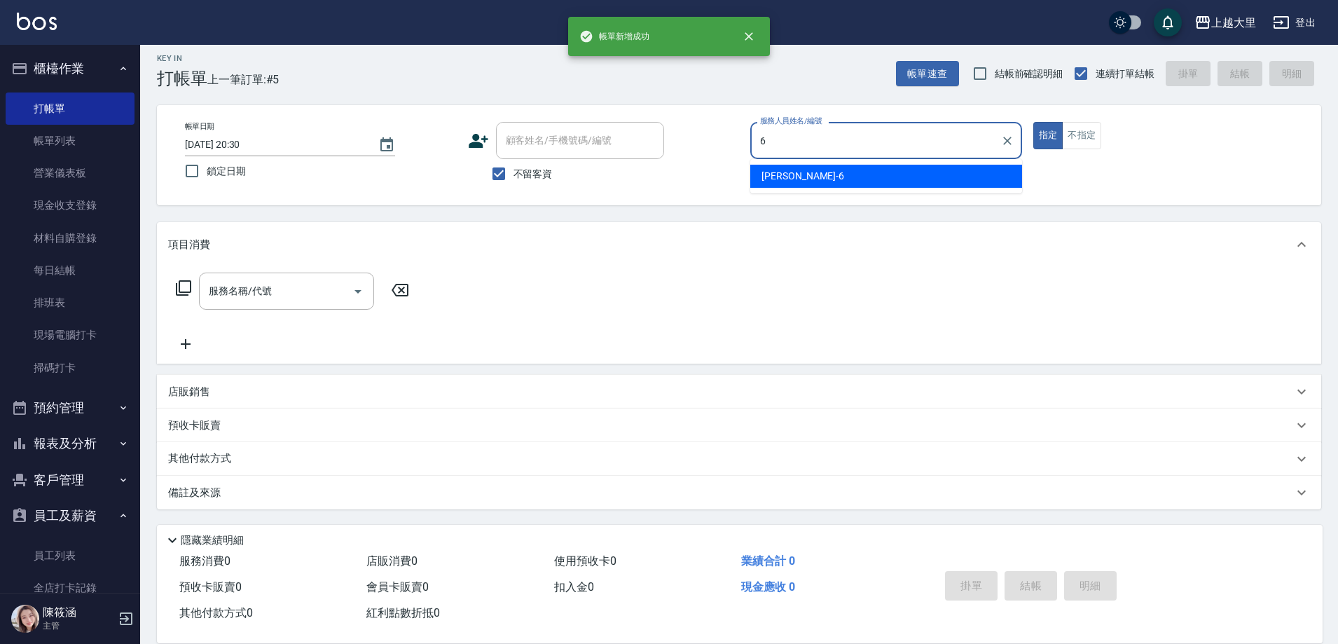
type input "[PERSON_NAME]比-6"
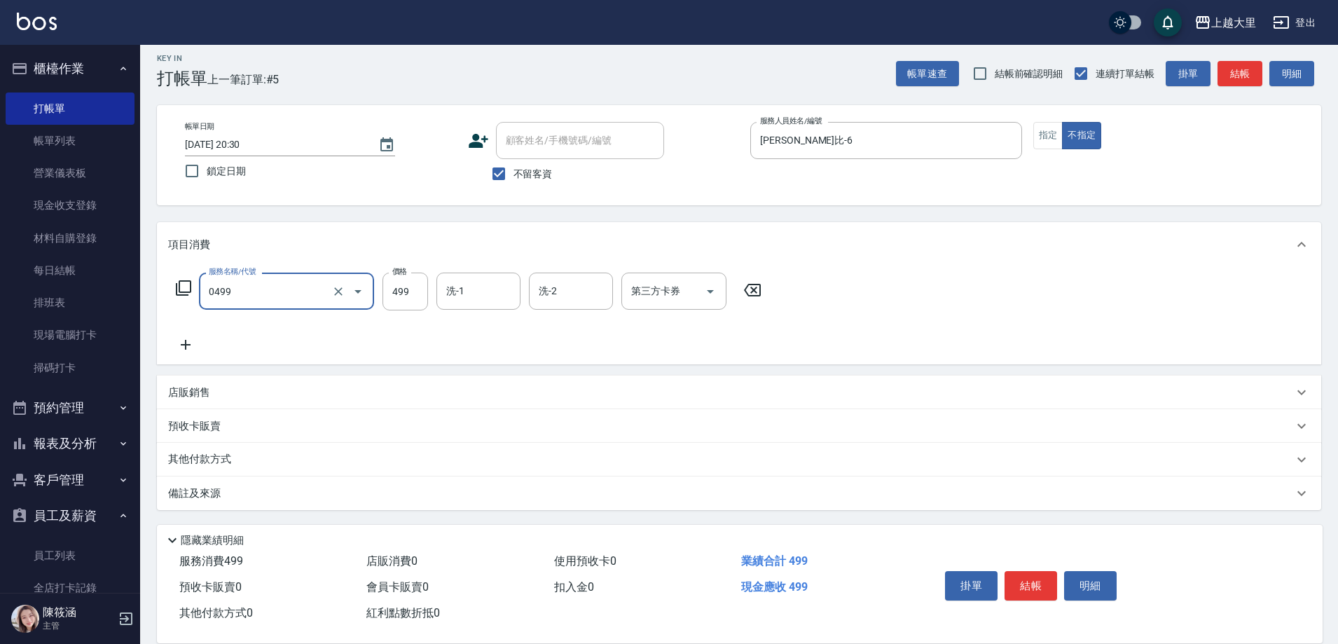
type input "SPA499(0499)"
type input "[PERSON_NAME]-32"
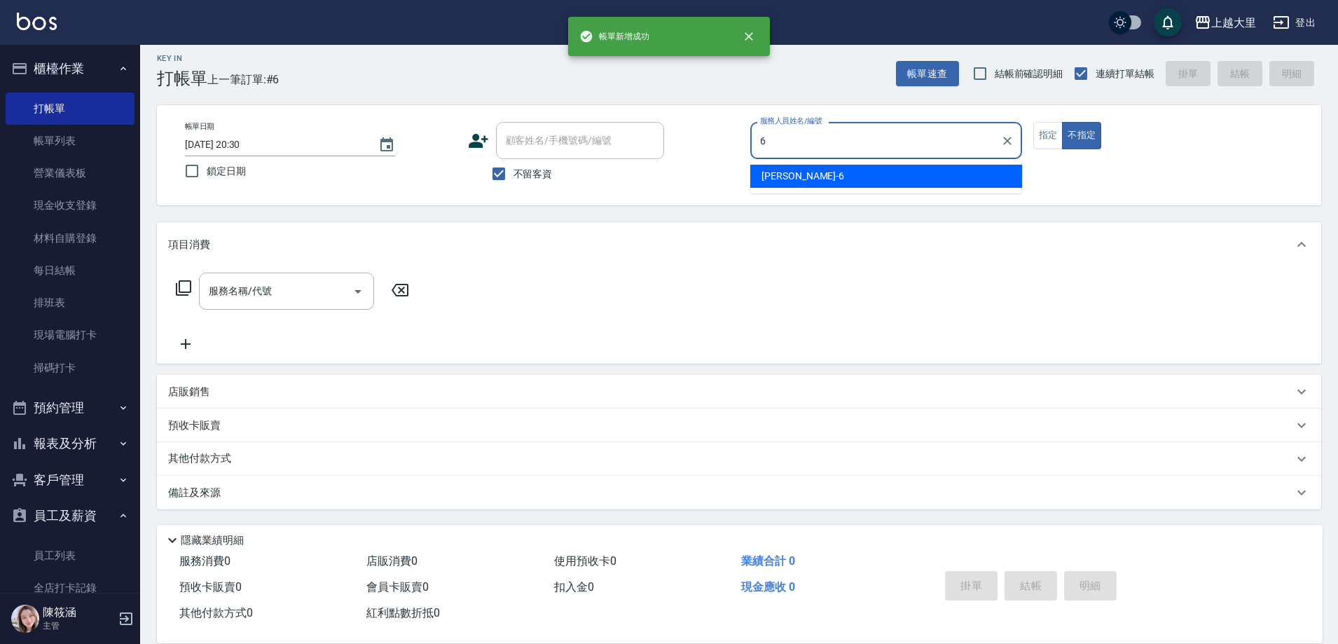
type input "[PERSON_NAME]比-6"
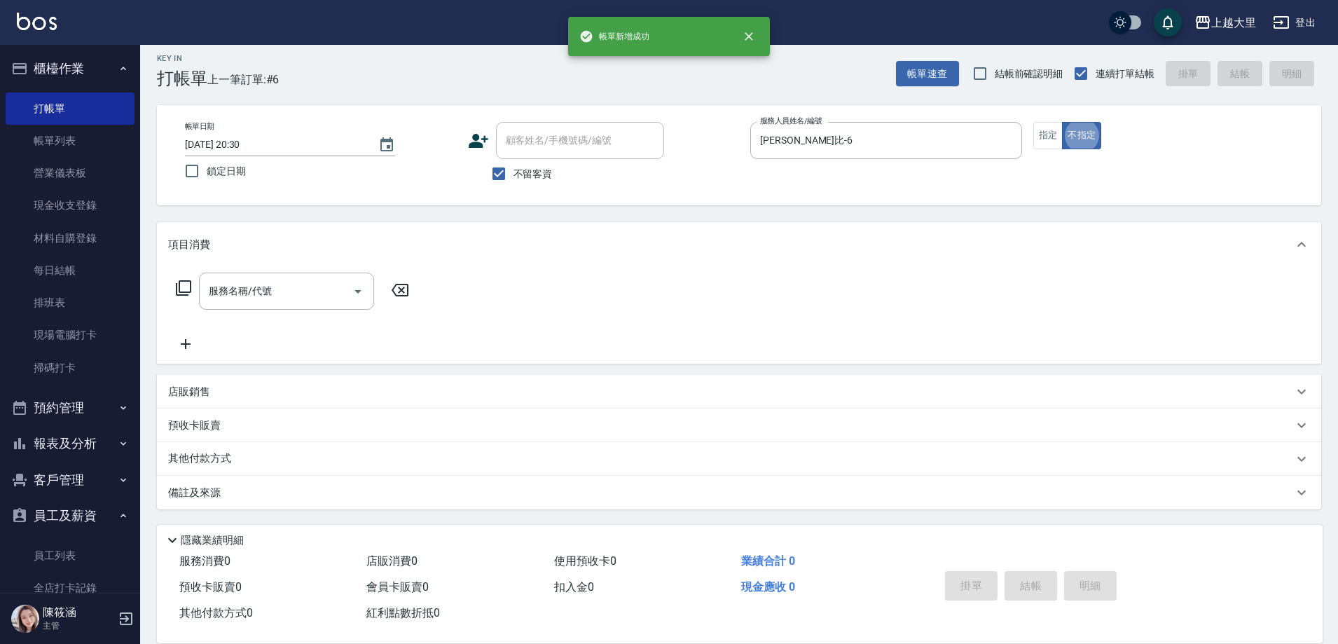
type button "false"
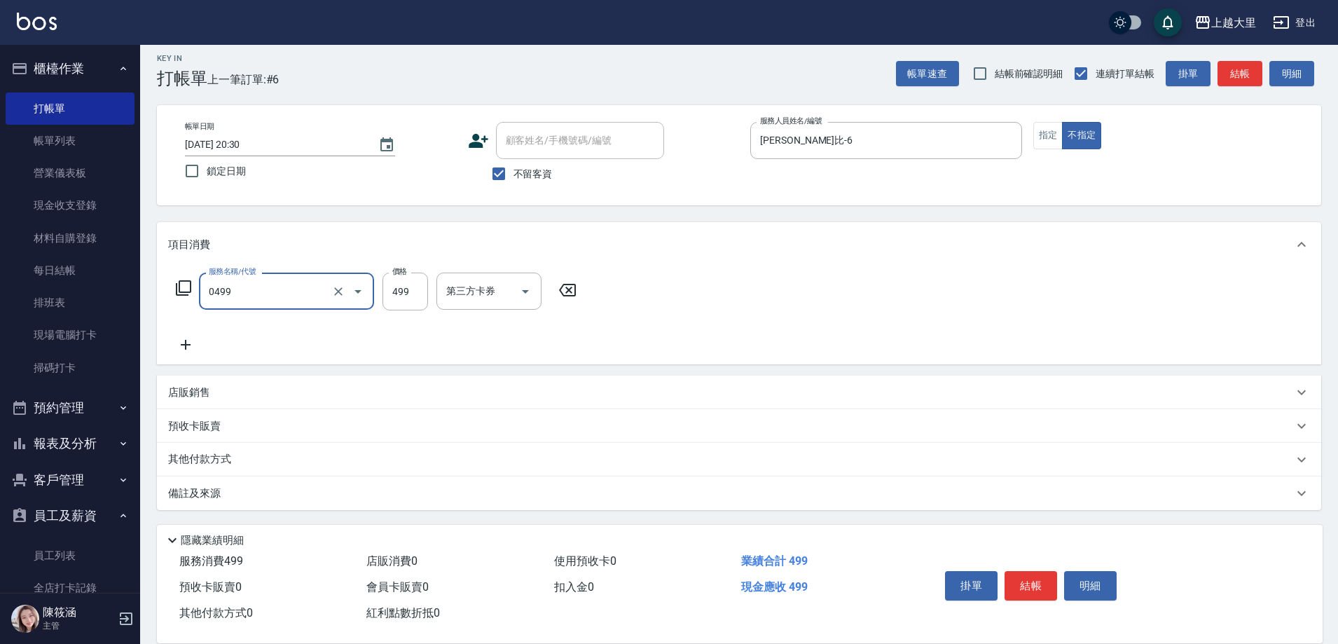
type input "SPA499(0499)"
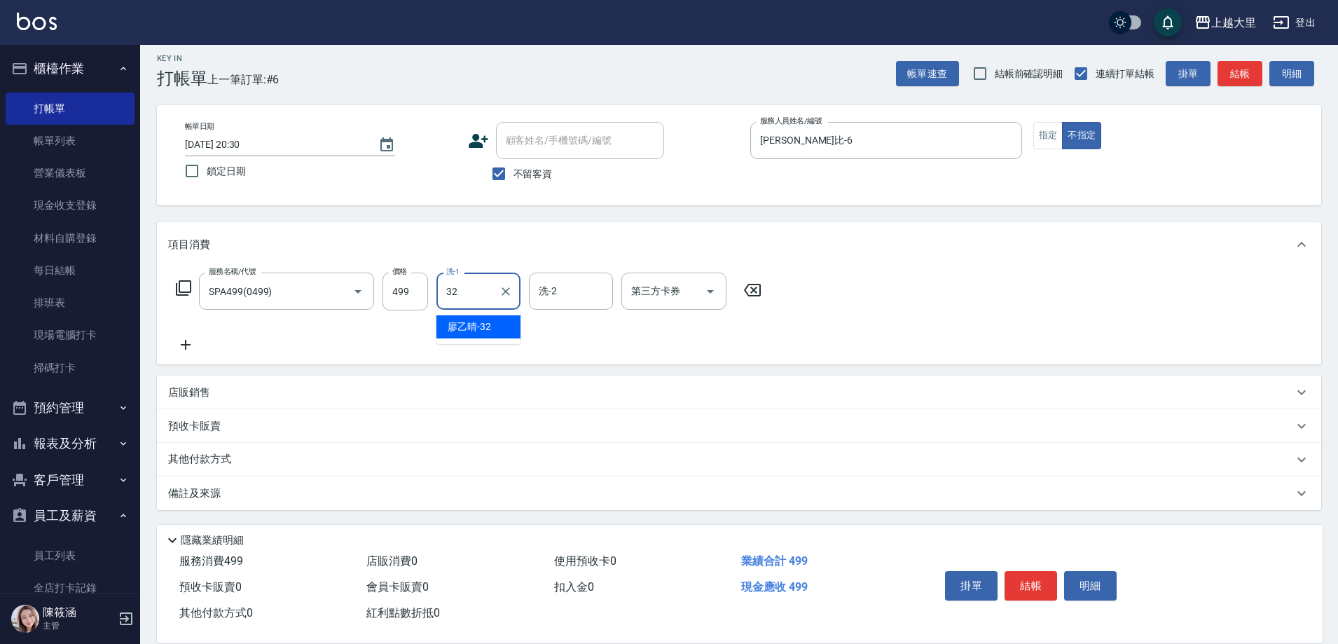
type input "[PERSON_NAME]-32"
drag, startPoint x: 1035, startPoint y: 577, endPoint x: 869, endPoint y: 254, distance: 363.1
click at [1035, 573] on button "結帳" at bounding box center [1031, 585] width 53 height 29
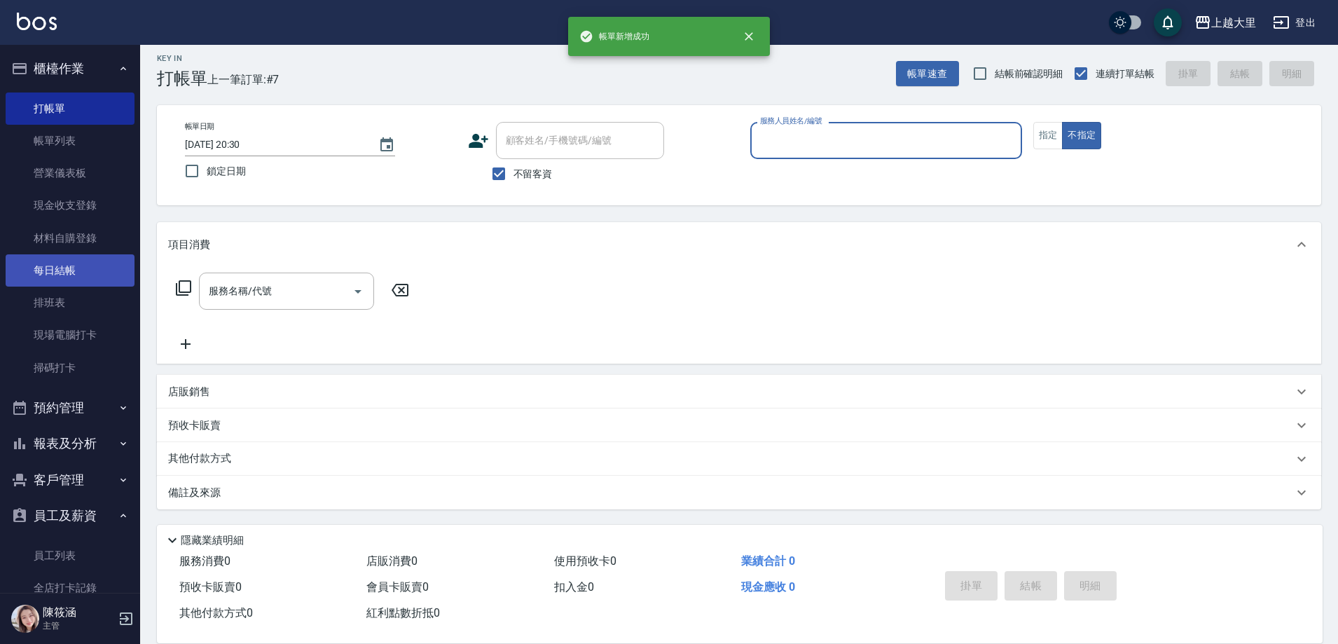
click at [85, 270] on link "每日結帳" at bounding box center [70, 270] width 129 height 32
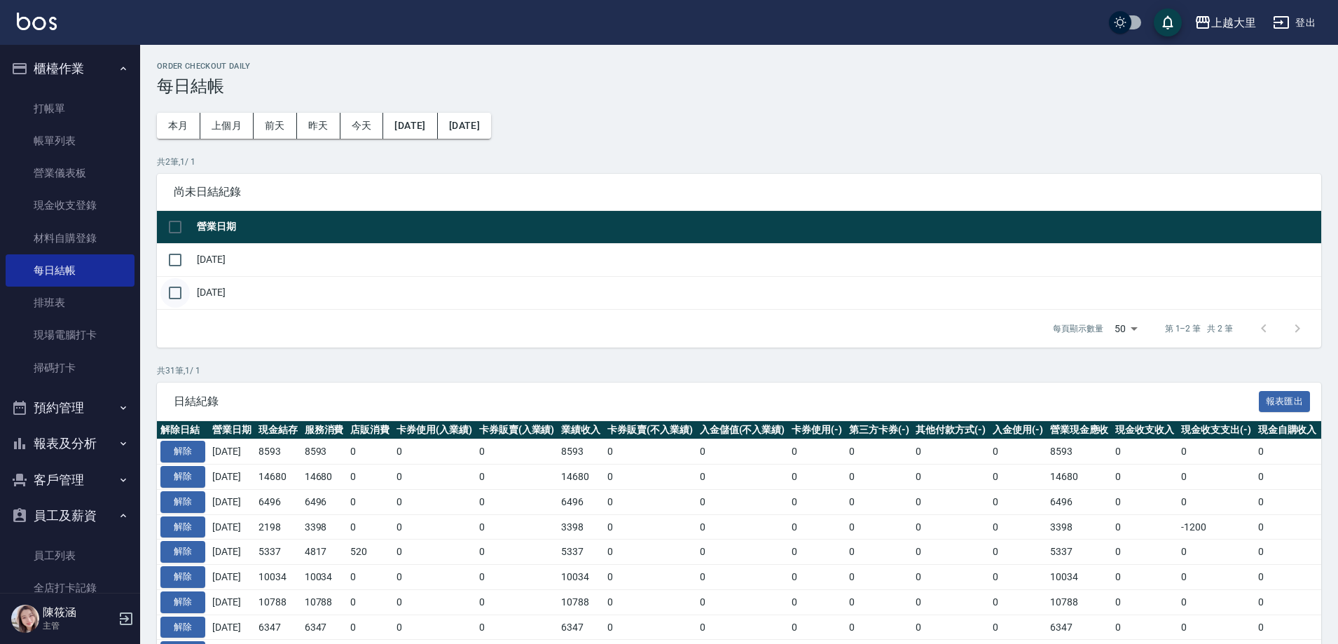
click at [160, 301] on input "checkbox" at bounding box center [174, 292] width 29 height 29
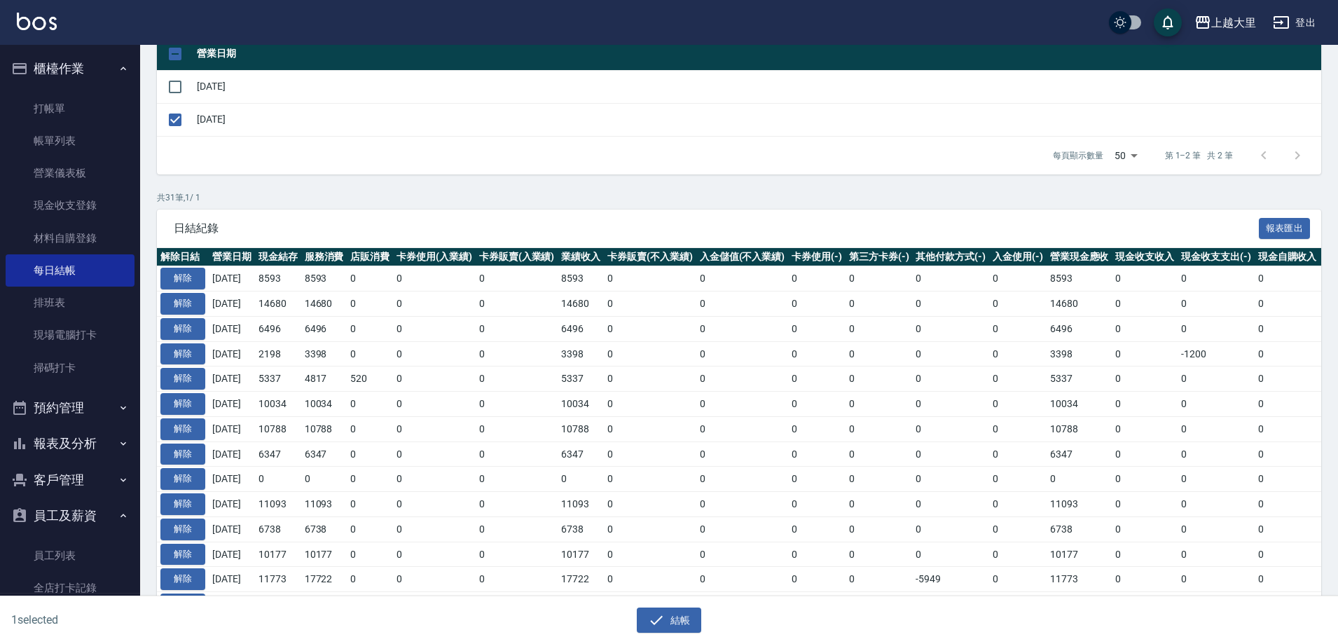
scroll to position [350, 0]
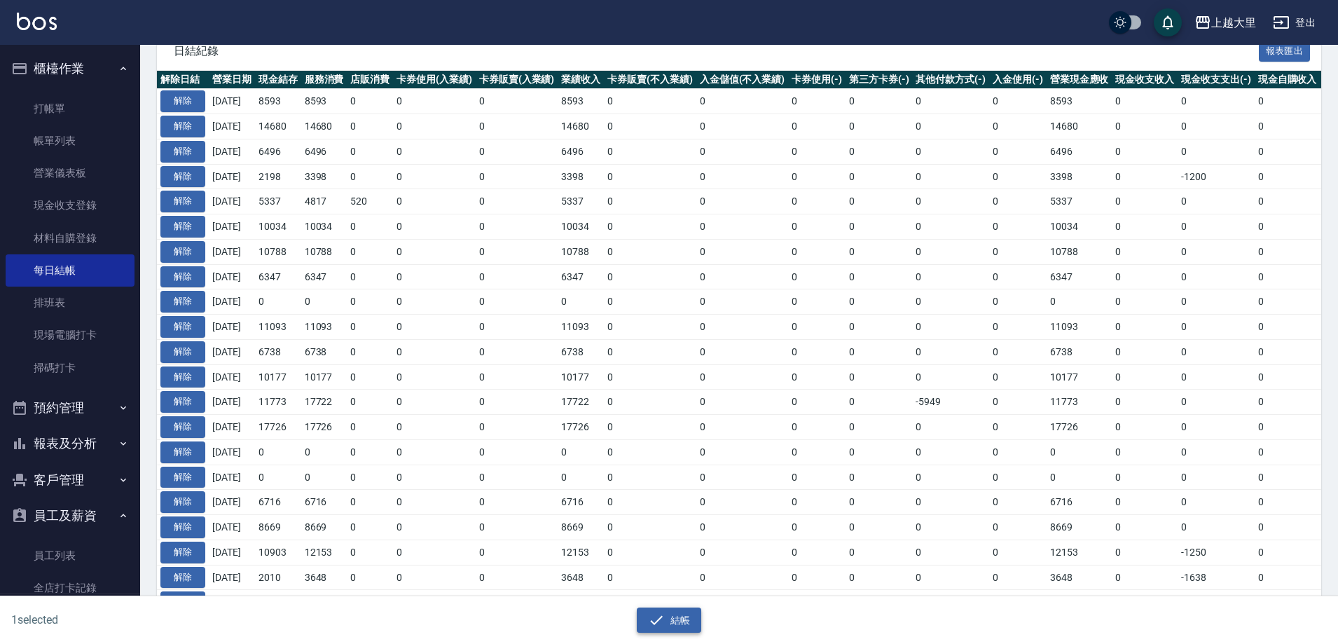
click at [666, 611] on button "結帳" at bounding box center [669, 620] width 65 height 26
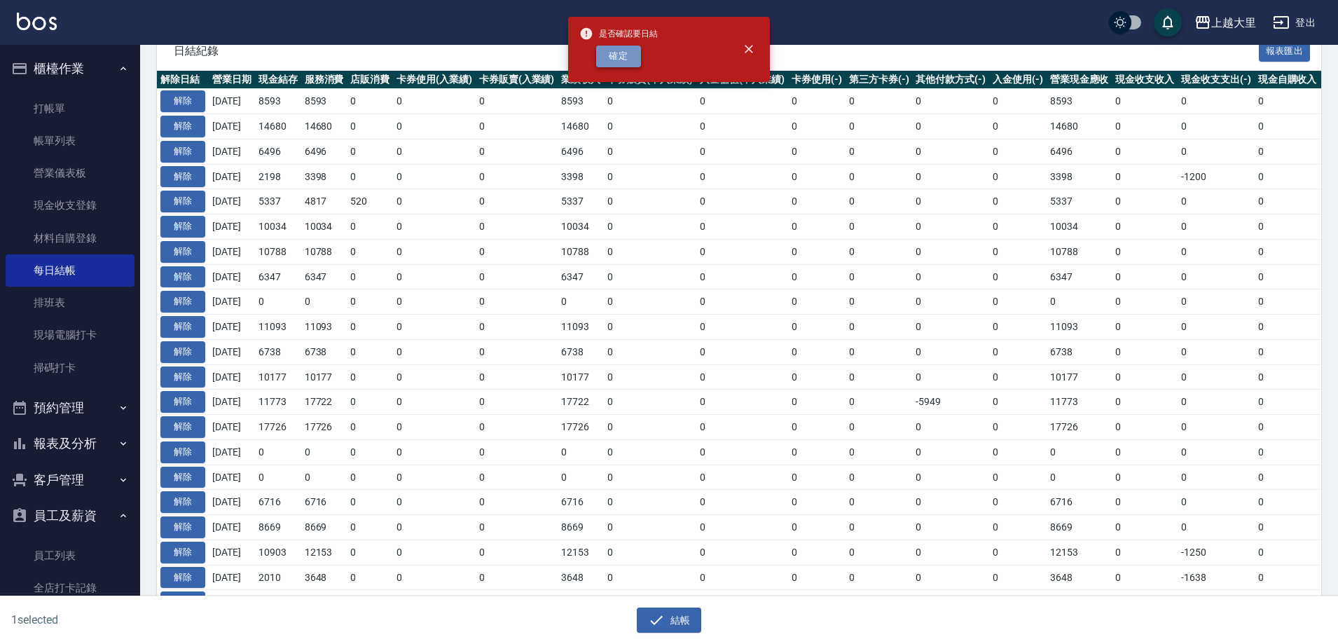
click at [627, 62] on button "確定" at bounding box center [618, 57] width 45 height 22
checkbox input "false"
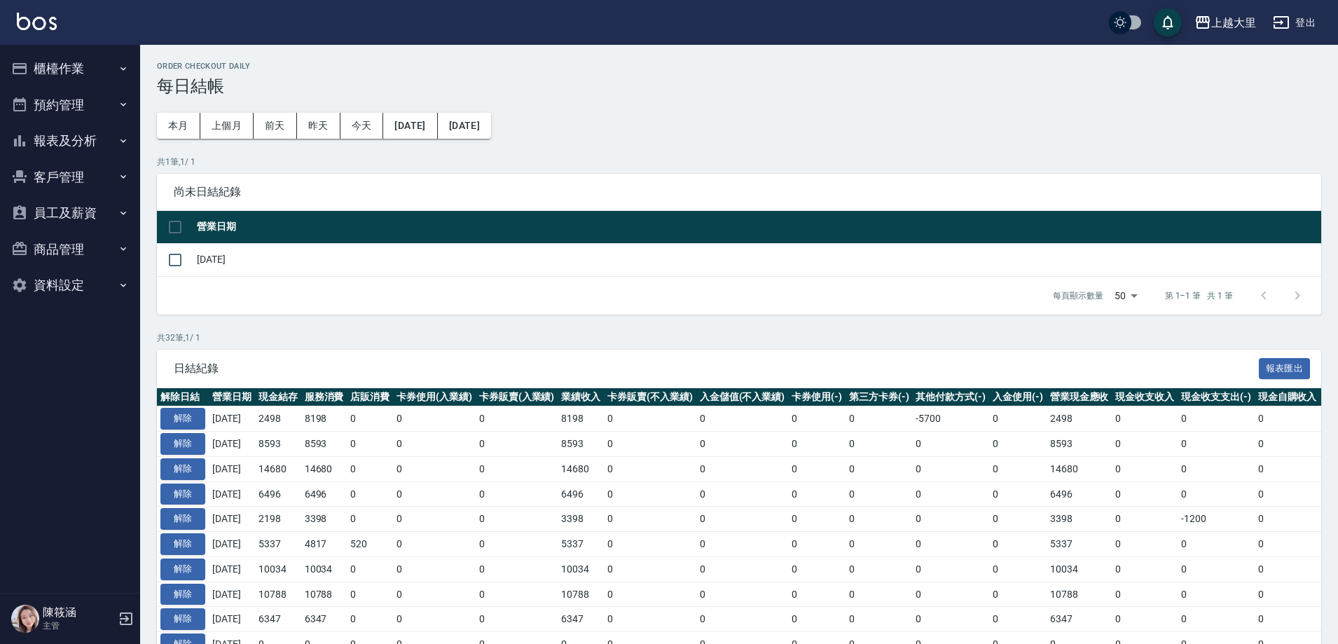
click at [88, 146] on button "報表及分析" at bounding box center [70, 141] width 129 height 36
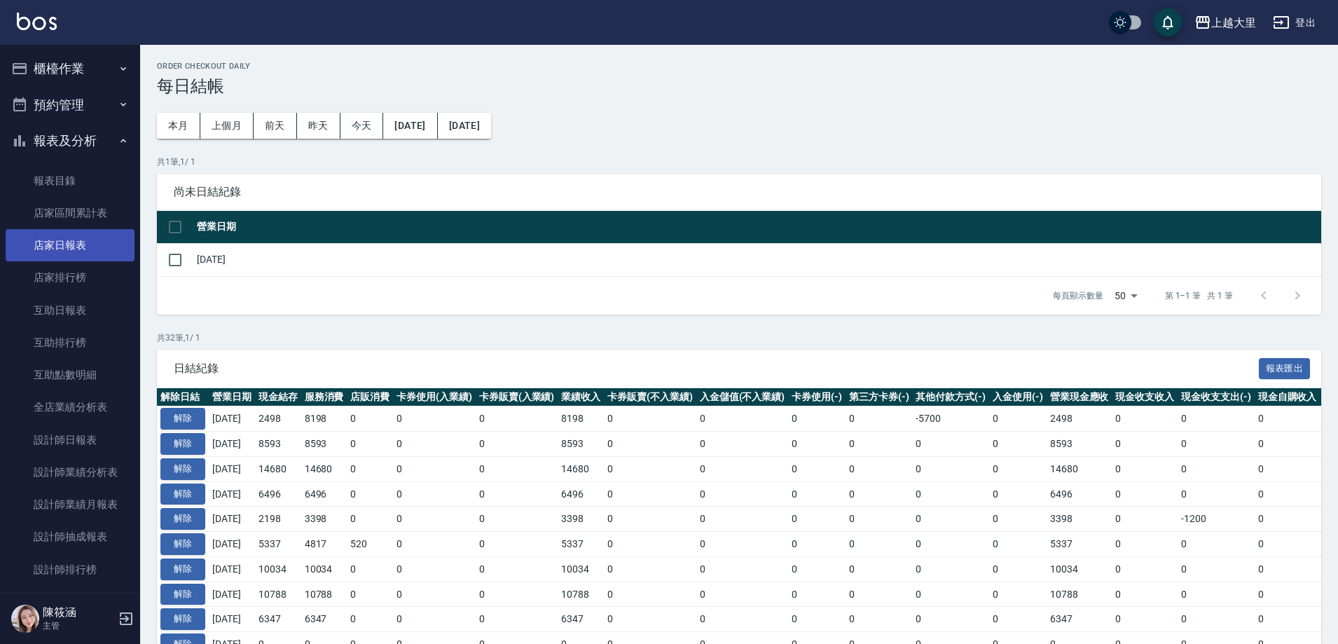
click at [103, 247] on link "店家日報表" at bounding box center [70, 245] width 129 height 32
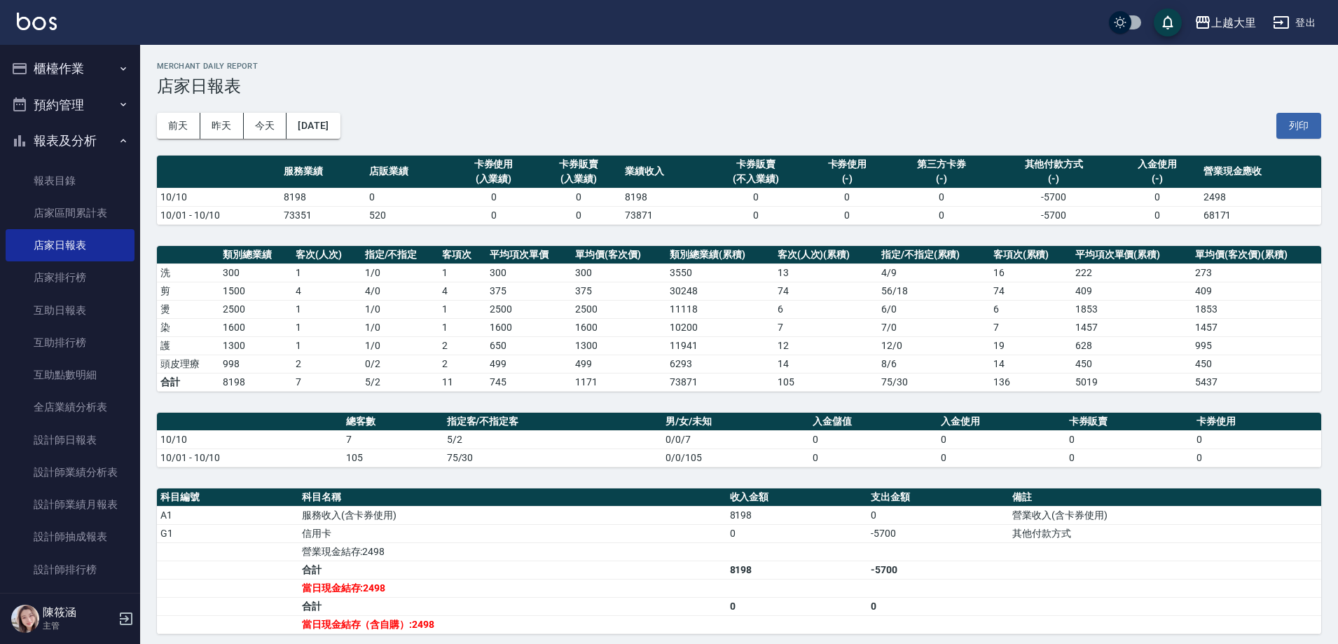
scroll to position [140, 0]
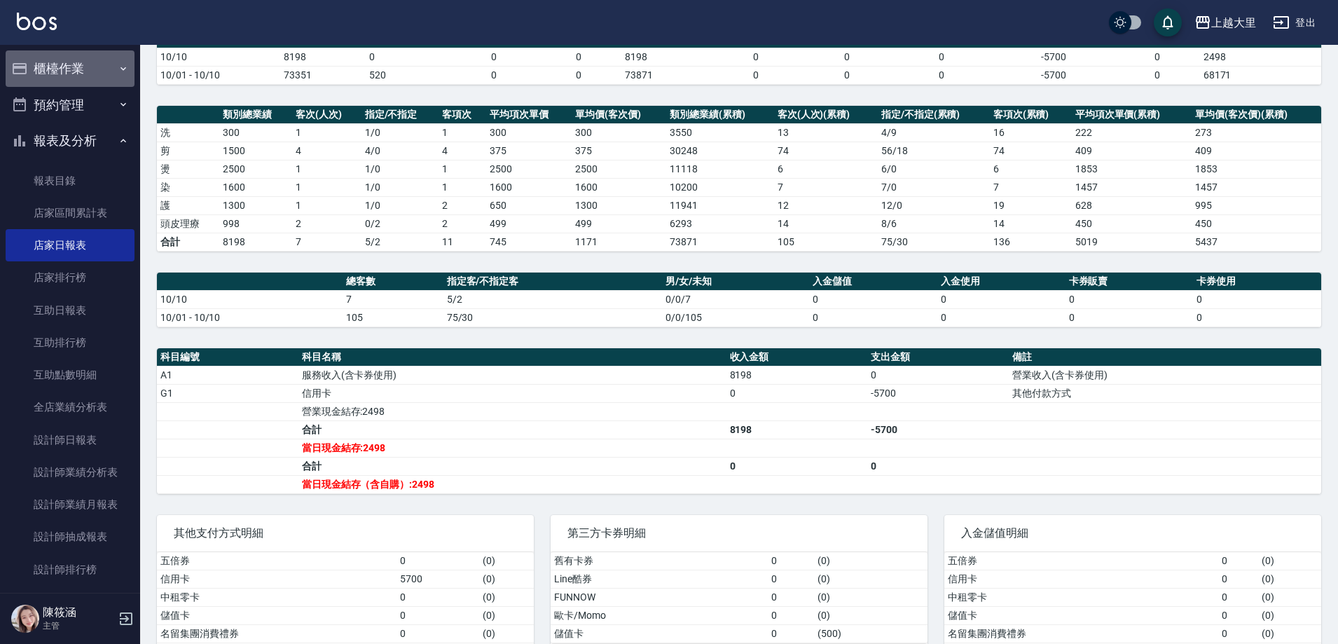
click at [106, 63] on button "櫃檯作業" at bounding box center [70, 68] width 129 height 36
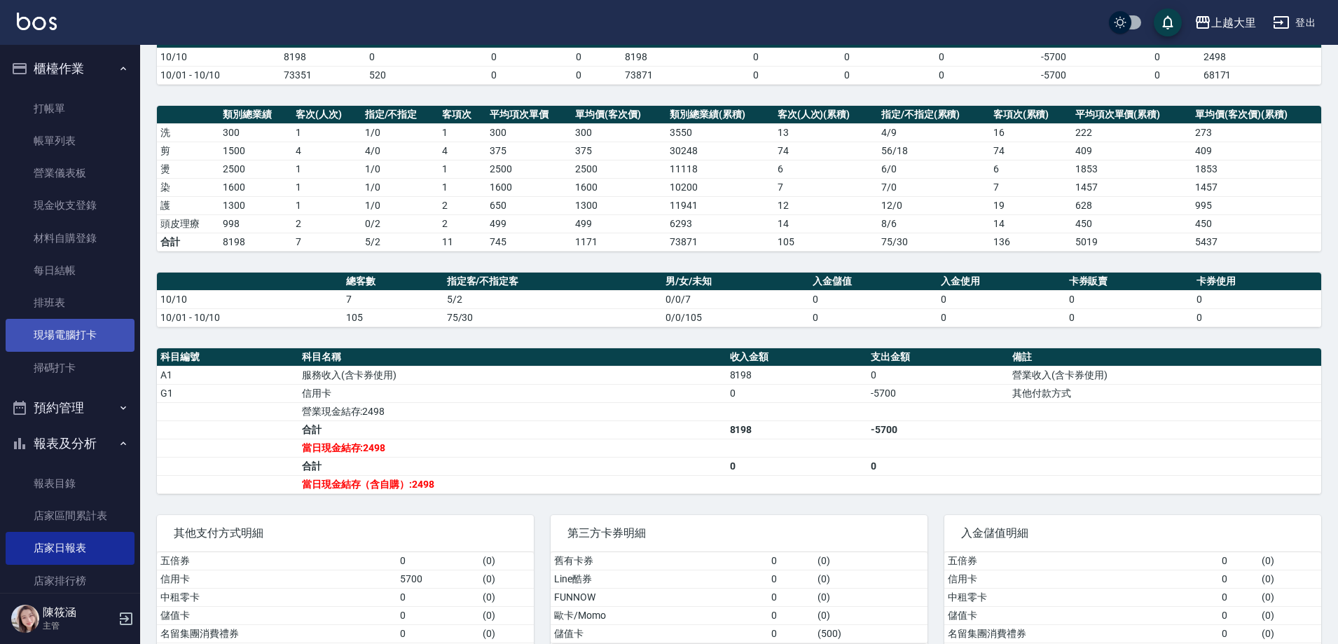
click at [85, 326] on link "現場電腦打卡" at bounding box center [70, 335] width 129 height 32
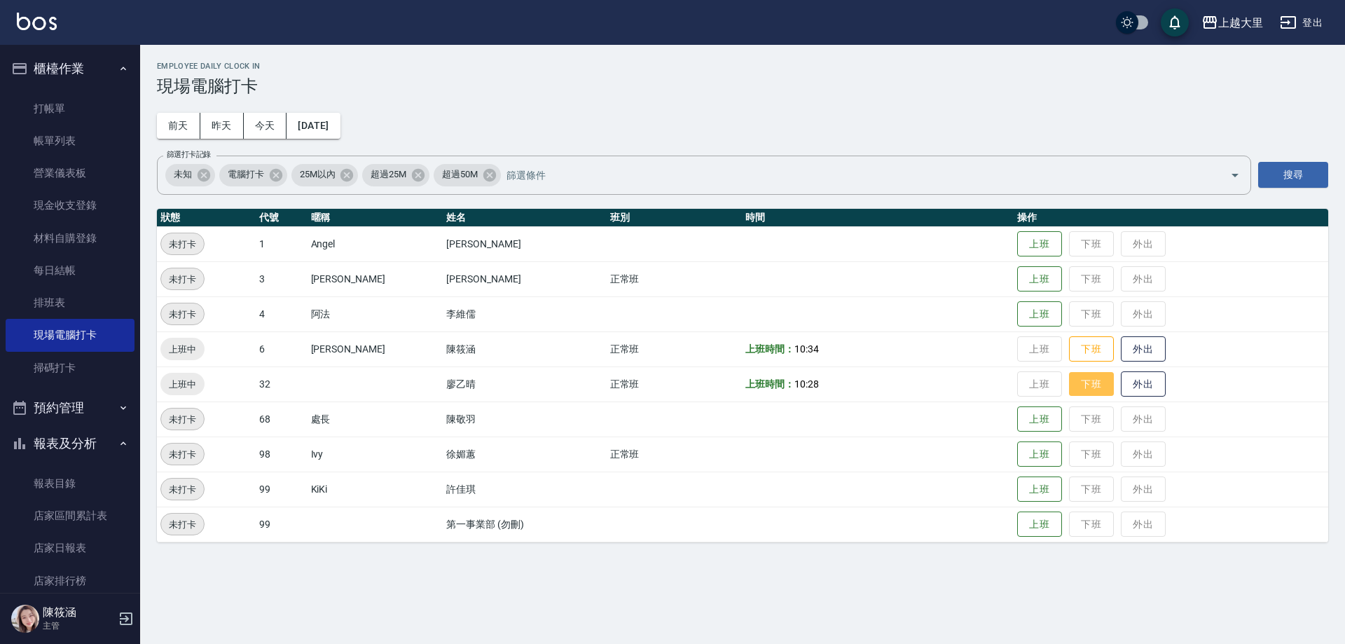
click at [1104, 374] on button "下班" at bounding box center [1091, 384] width 45 height 25
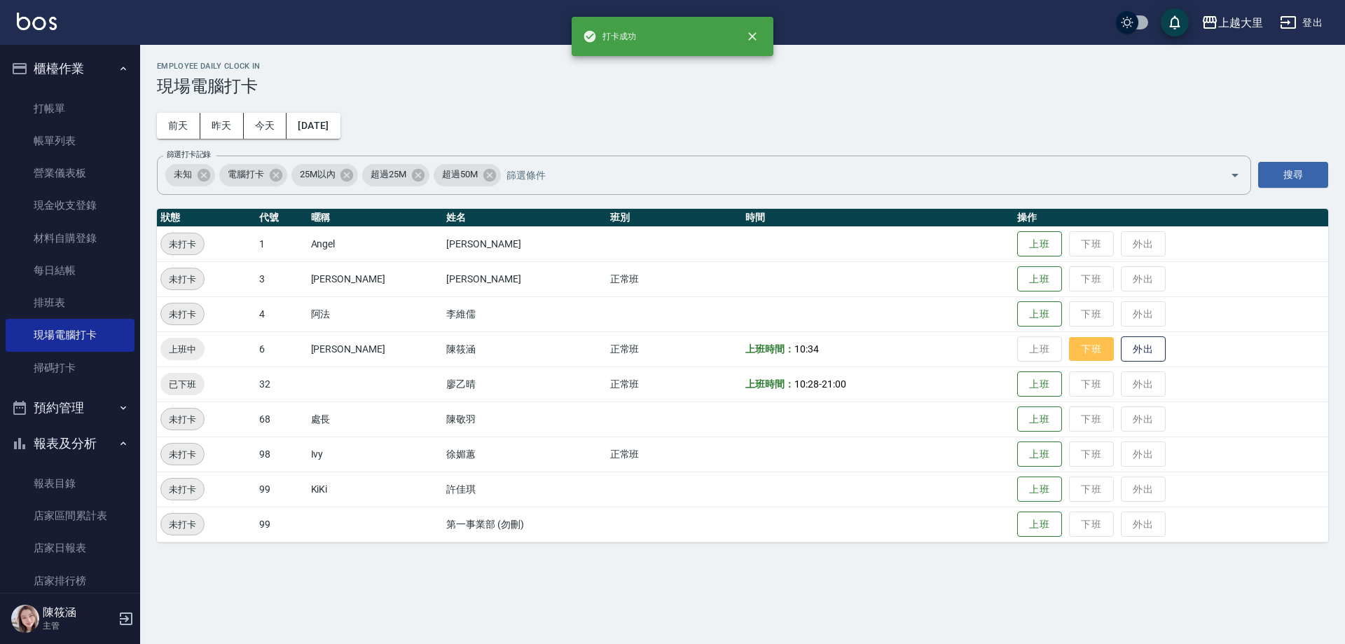
click at [1104, 347] on button "下班" at bounding box center [1091, 349] width 45 height 25
